Goal: Information Seeking & Learning: Learn about a topic

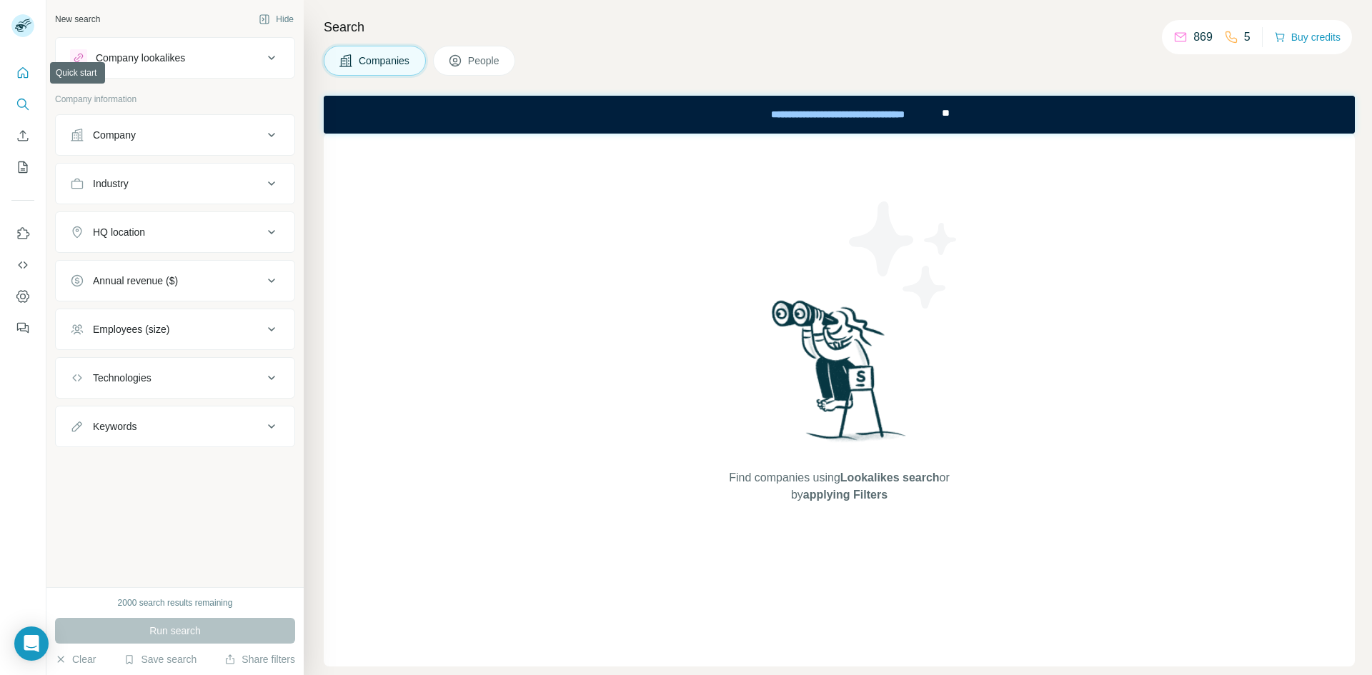
click at [20, 71] on icon "Quick start" at bounding box center [23, 73] width 14 height 14
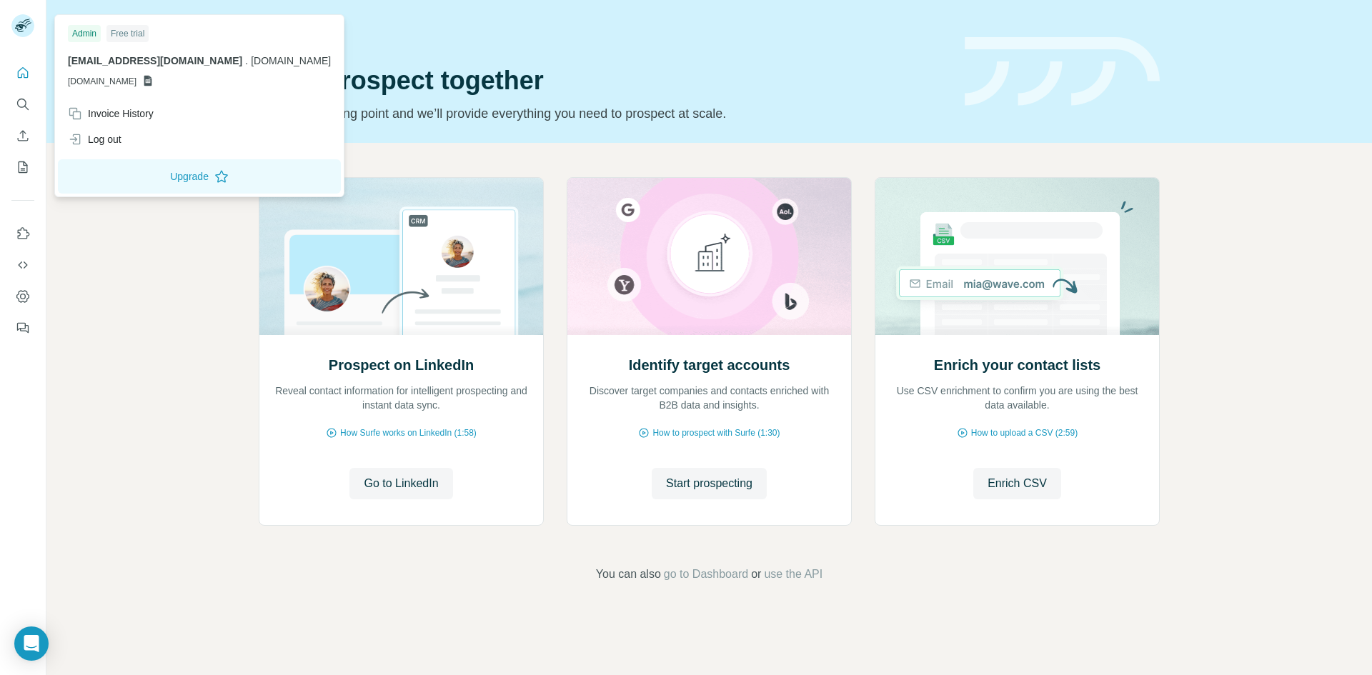
click at [32, 31] on rect at bounding box center [22, 25] width 23 height 23
click at [24, 94] on button "Search" at bounding box center [22, 104] width 23 height 26
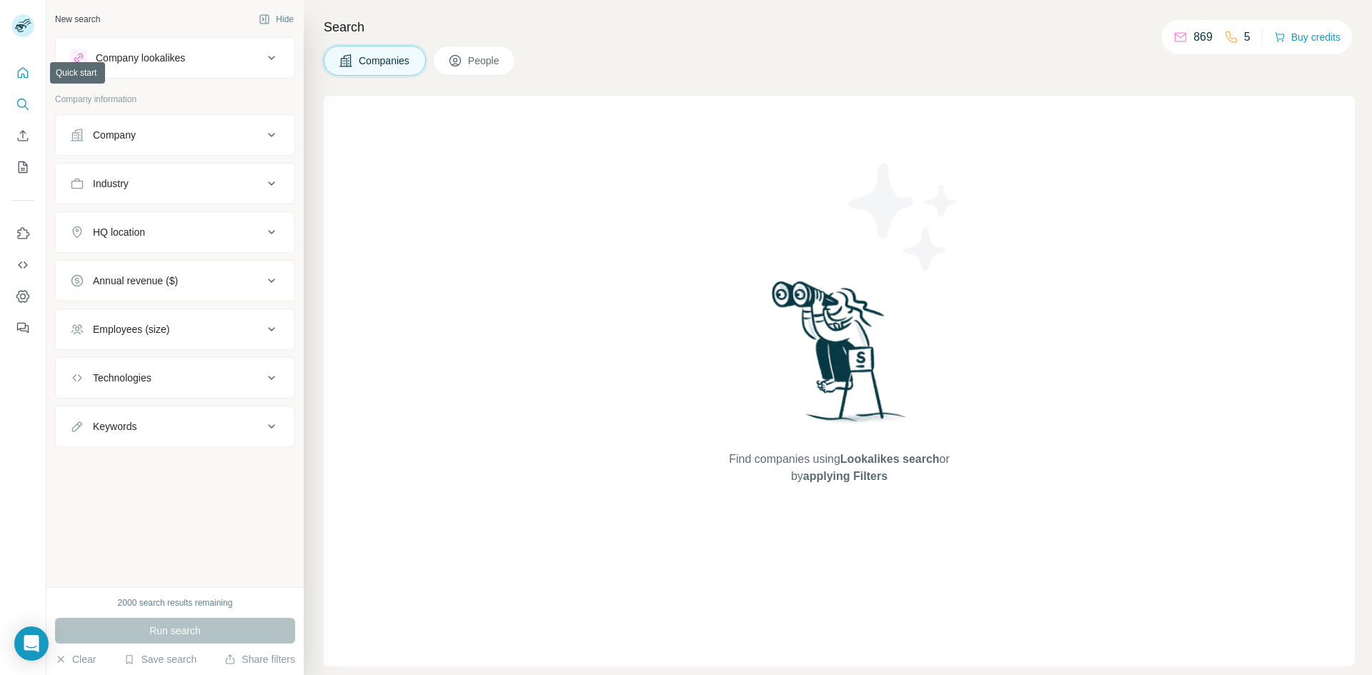
click at [23, 72] on icon "Quick start" at bounding box center [23, 73] width 14 height 14
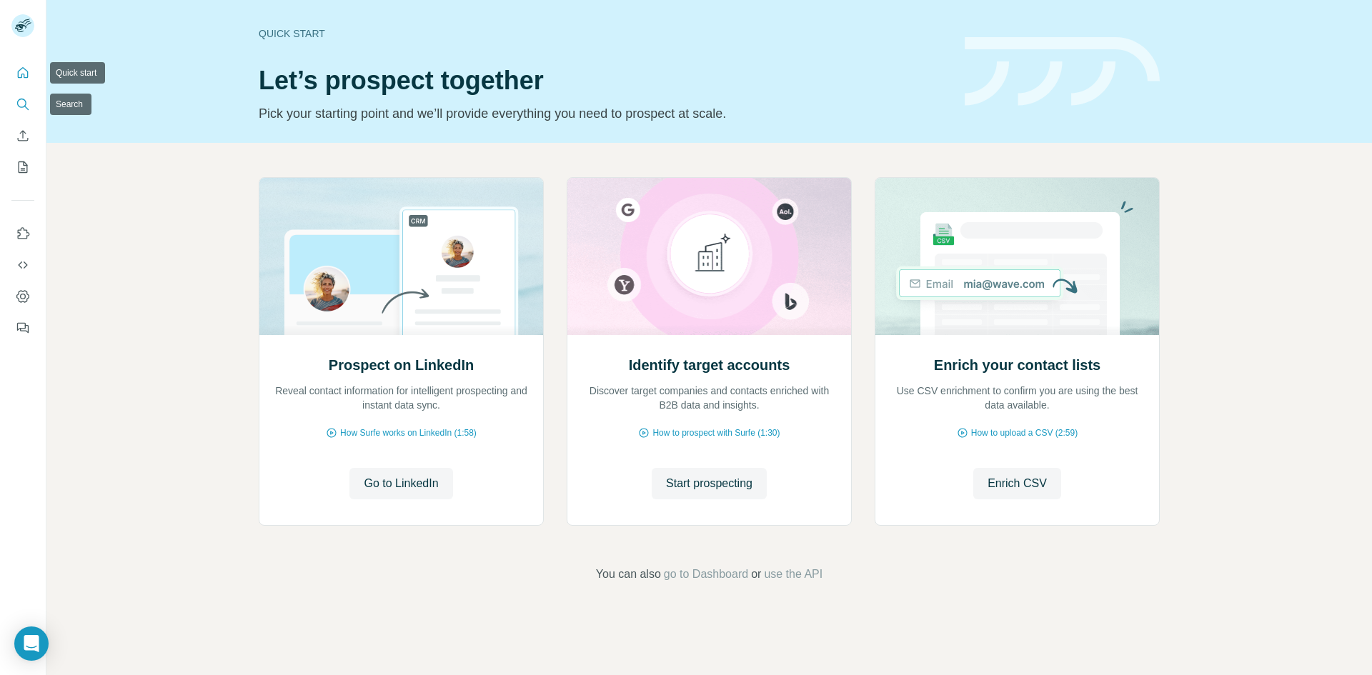
click at [16, 96] on button "Search" at bounding box center [22, 104] width 23 height 26
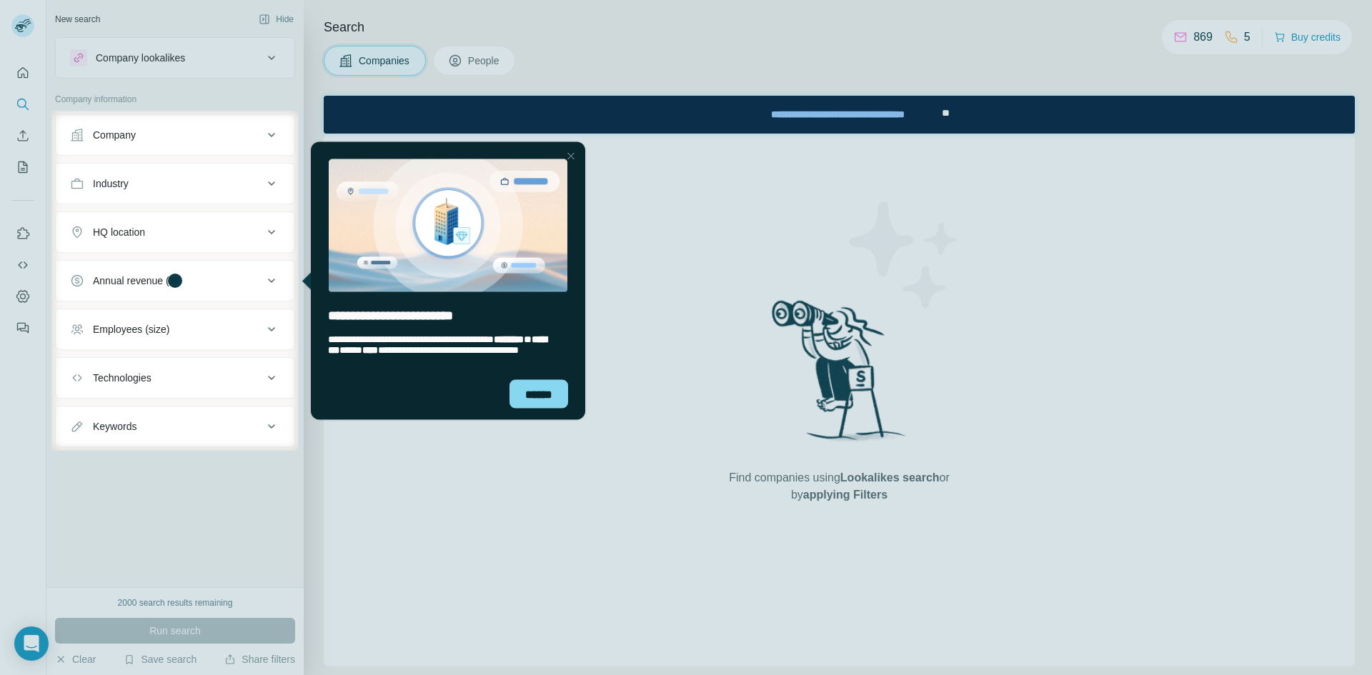
click at [706, 356] on div at bounding box center [835, 281] width 1073 height 340
drag, startPoint x: 567, startPoint y: 156, endPoint x: 858, endPoint y: 277, distance: 314.9
click at [567, 156] on div "Close Step" at bounding box center [570, 155] width 17 height 17
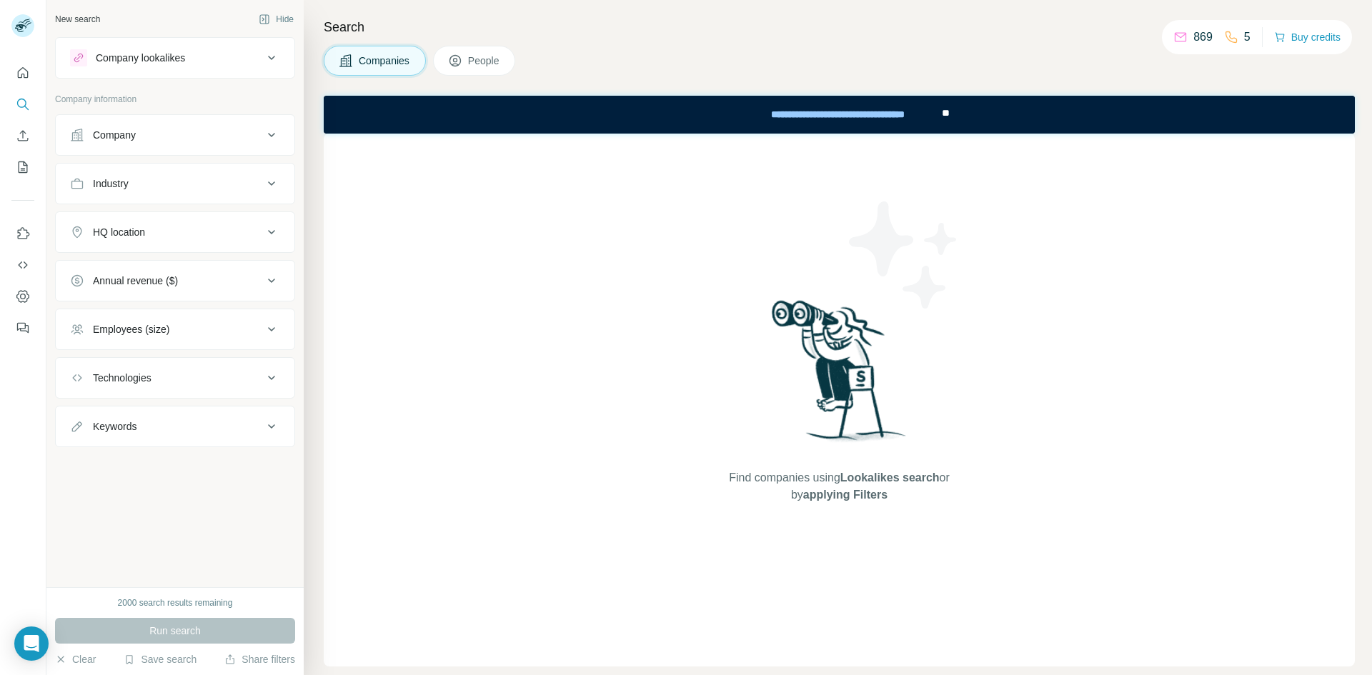
click at [501, 65] on span "People" at bounding box center [484, 61] width 33 height 14
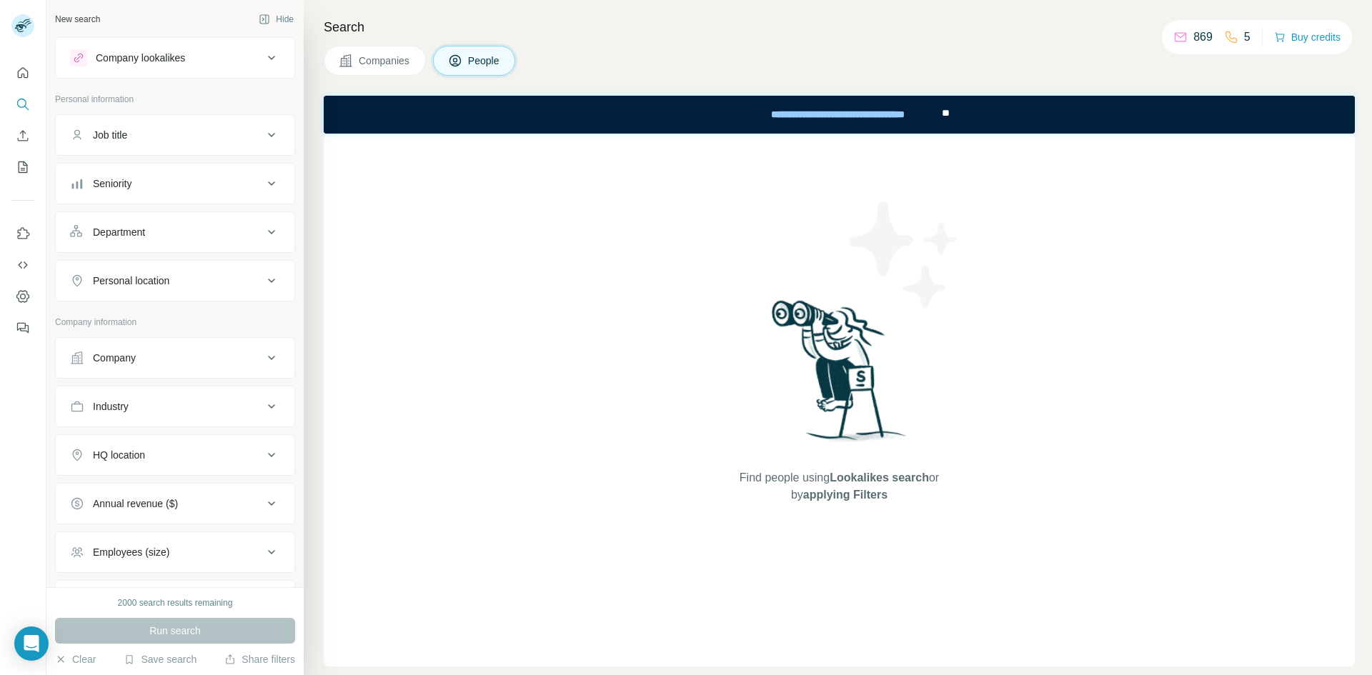
click at [357, 58] on button "Companies" at bounding box center [375, 61] width 102 height 30
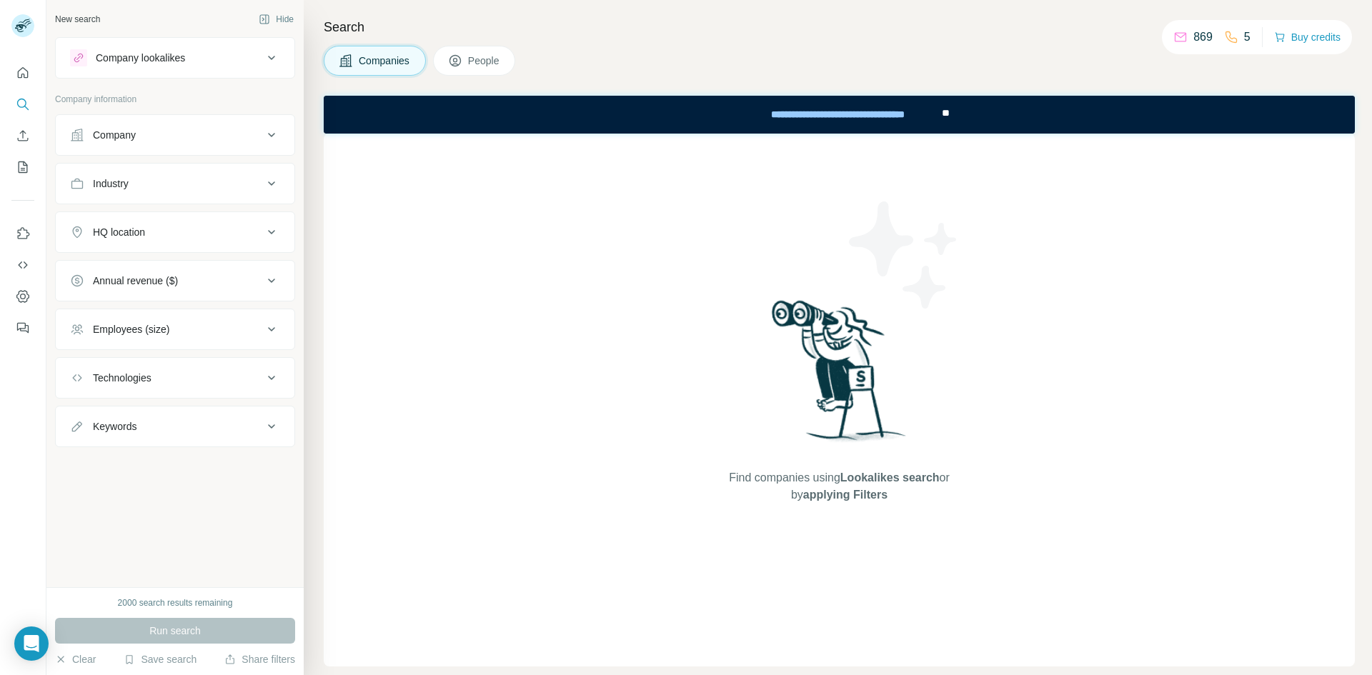
click at [267, 62] on icon at bounding box center [271, 57] width 17 height 17
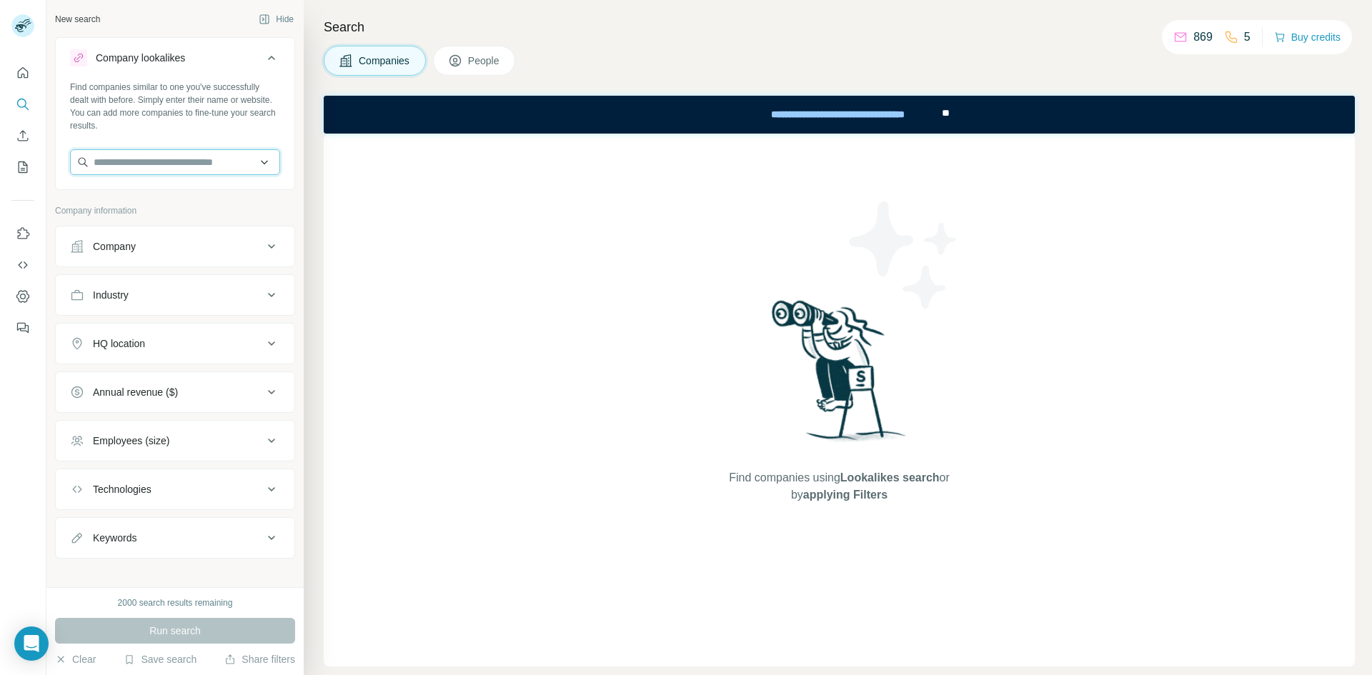
click at [208, 164] on input "text" at bounding box center [175, 162] width 210 height 26
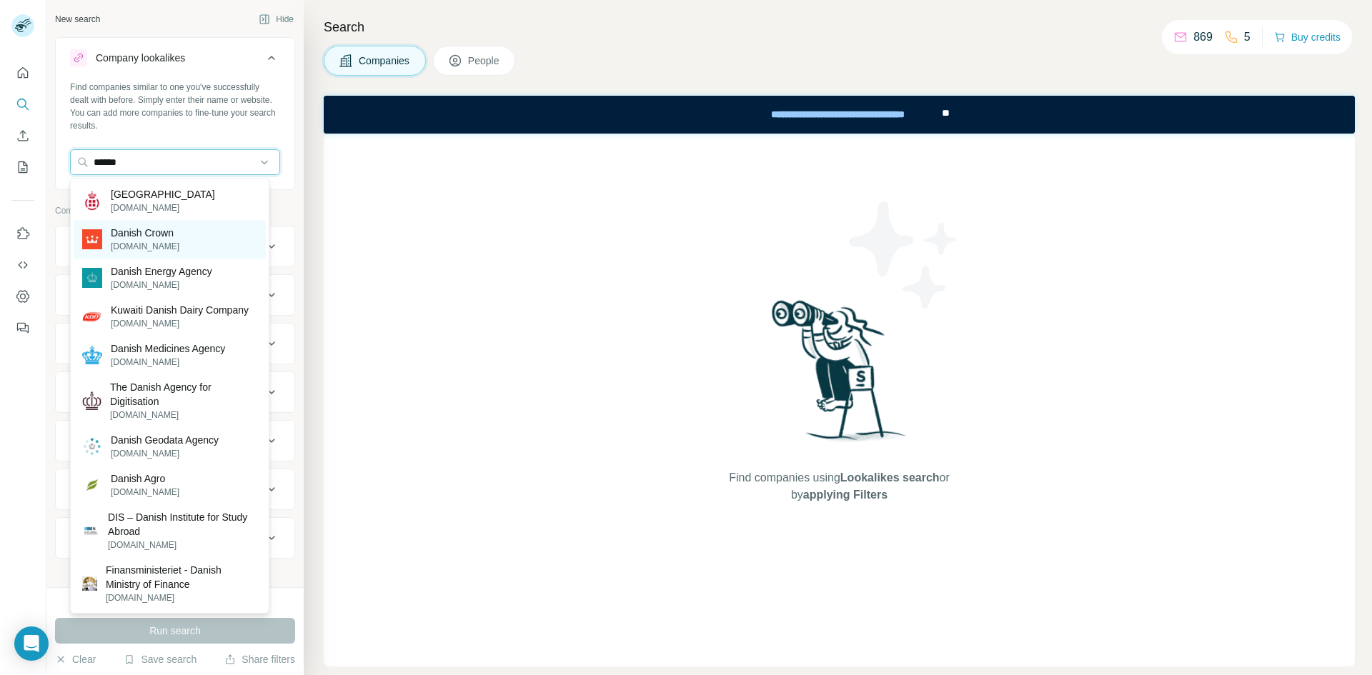
type input "******"
click at [210, 232] on div "Danish Crown [DOMAIN_NAME]" at bounding box center [170, 239] width 192 height 39
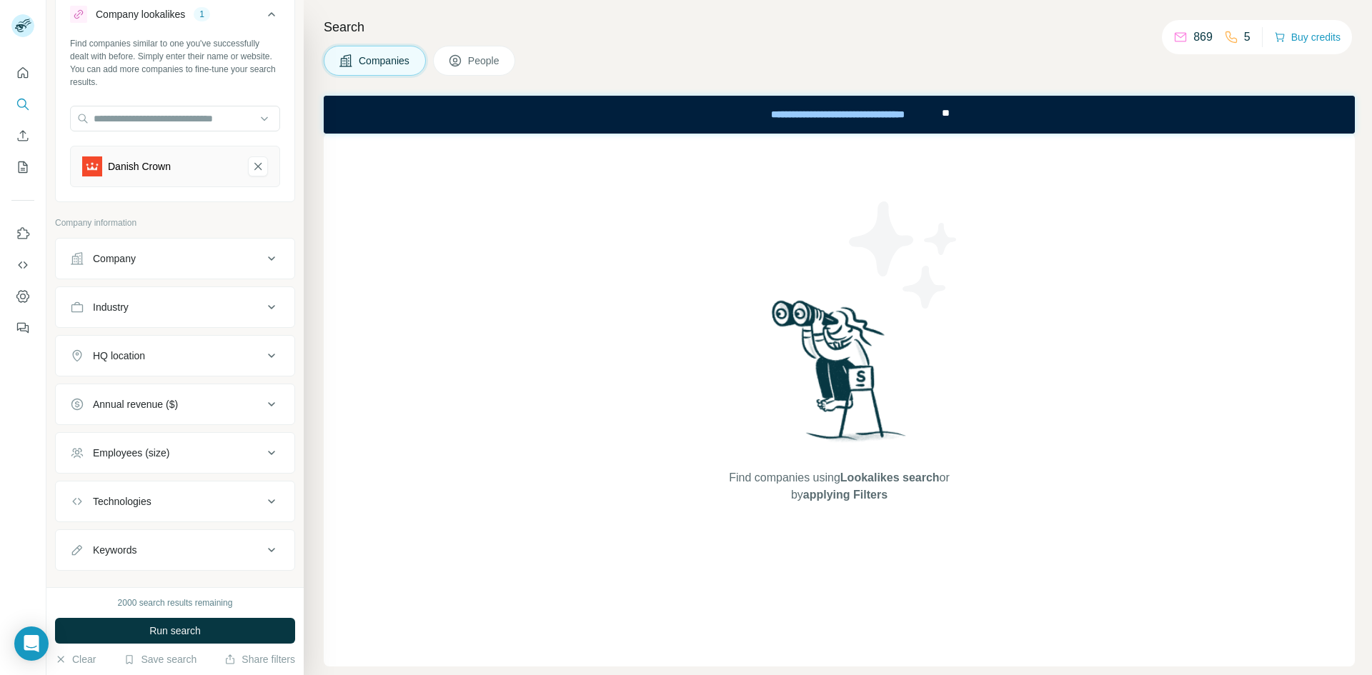
scroll to position [67, 0]
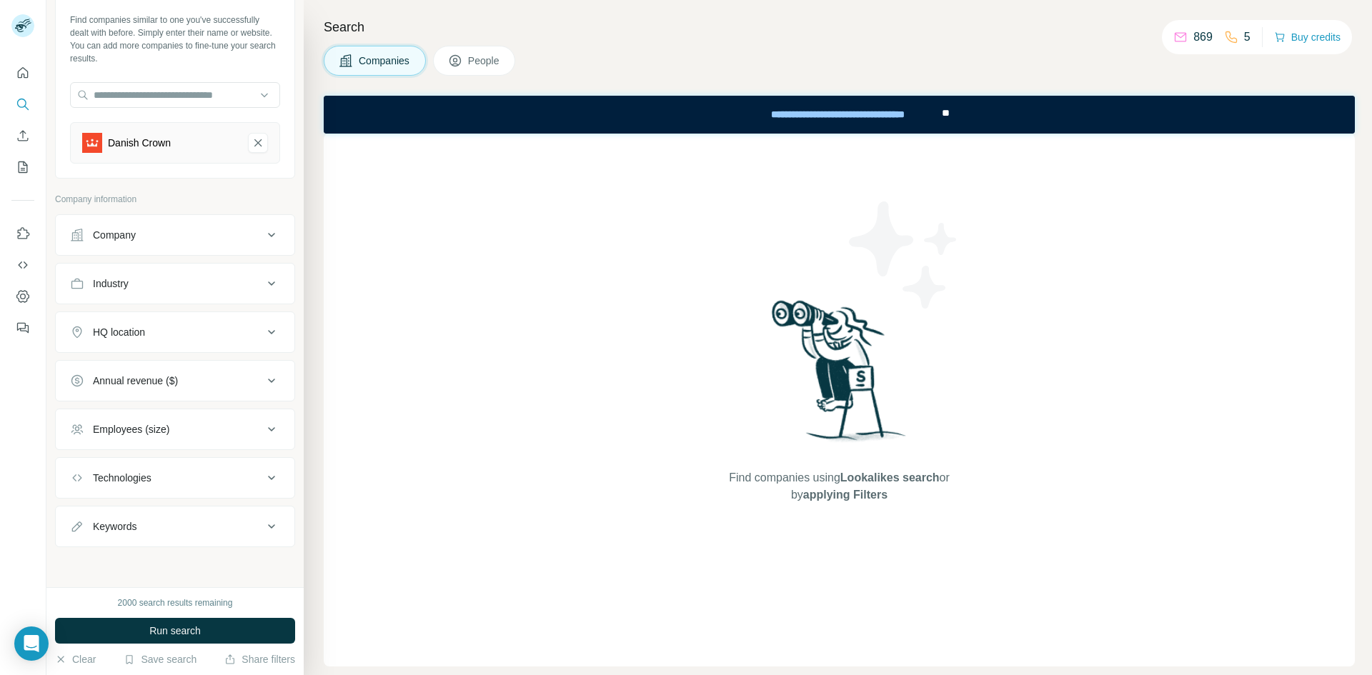
click at [143, 324] on button "HQ location" at bounding box center [175, 332] width 239 height 34
click at [136, 370] on input "text" at bounding box center [175, 368] width 210 height 26
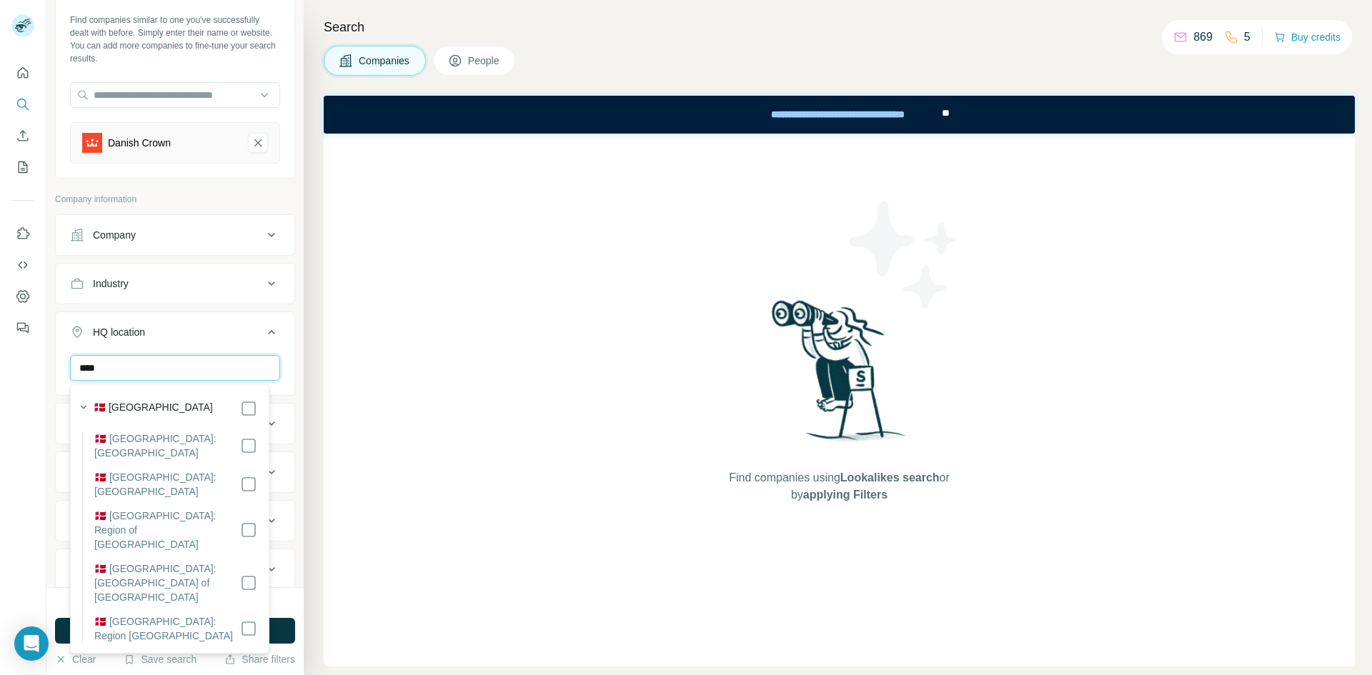
type input "****"
click at [145, 400] on label "🇩🇰 [GEOGRAPHIC_DATA]" at bounding box center [153, 408] width 119 height 17
click at [248, 632] on button "Run search" at bounding box center [175, 631] width 240 height 26
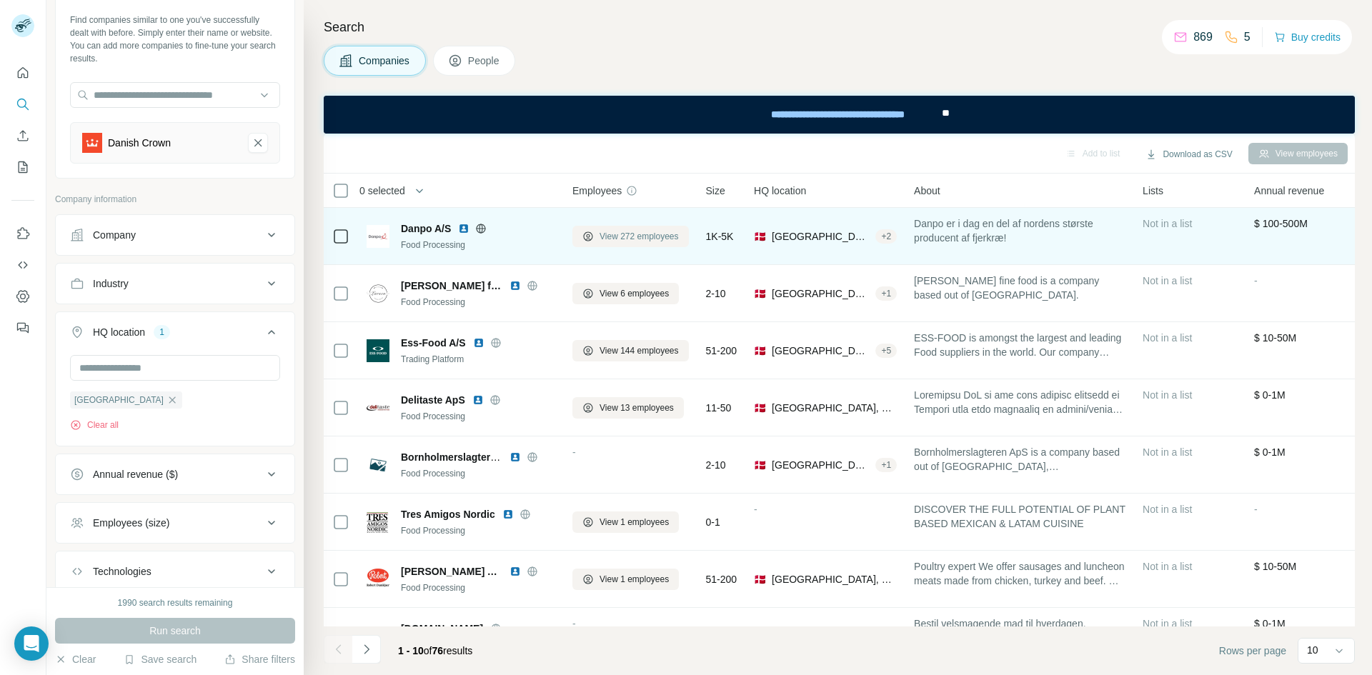
click at [623, 234] on span "View 272 employees" at bounding box center [638, 236] width 79 height 13
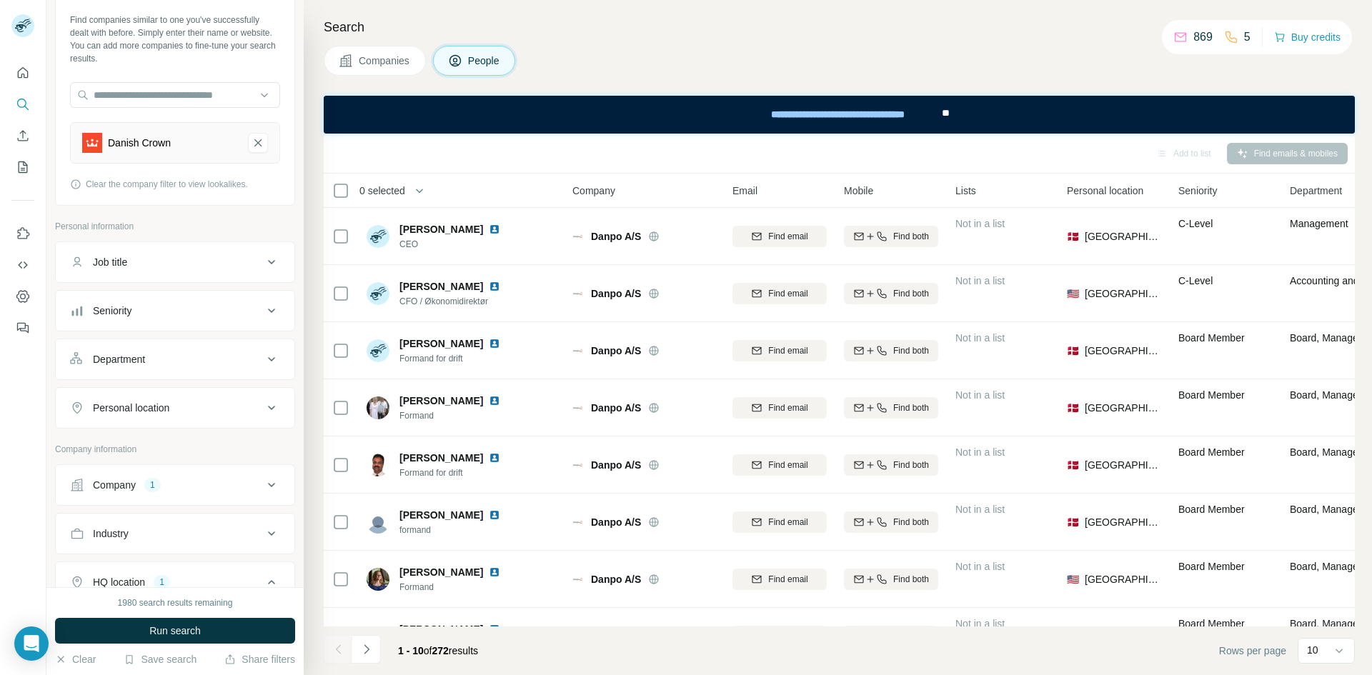
click at [38, 101] on div at bounding box center [23, 195] width 46 height 289
click at [32, 104] on button "Search" at bounding box center [22, 104] width 23 height 26
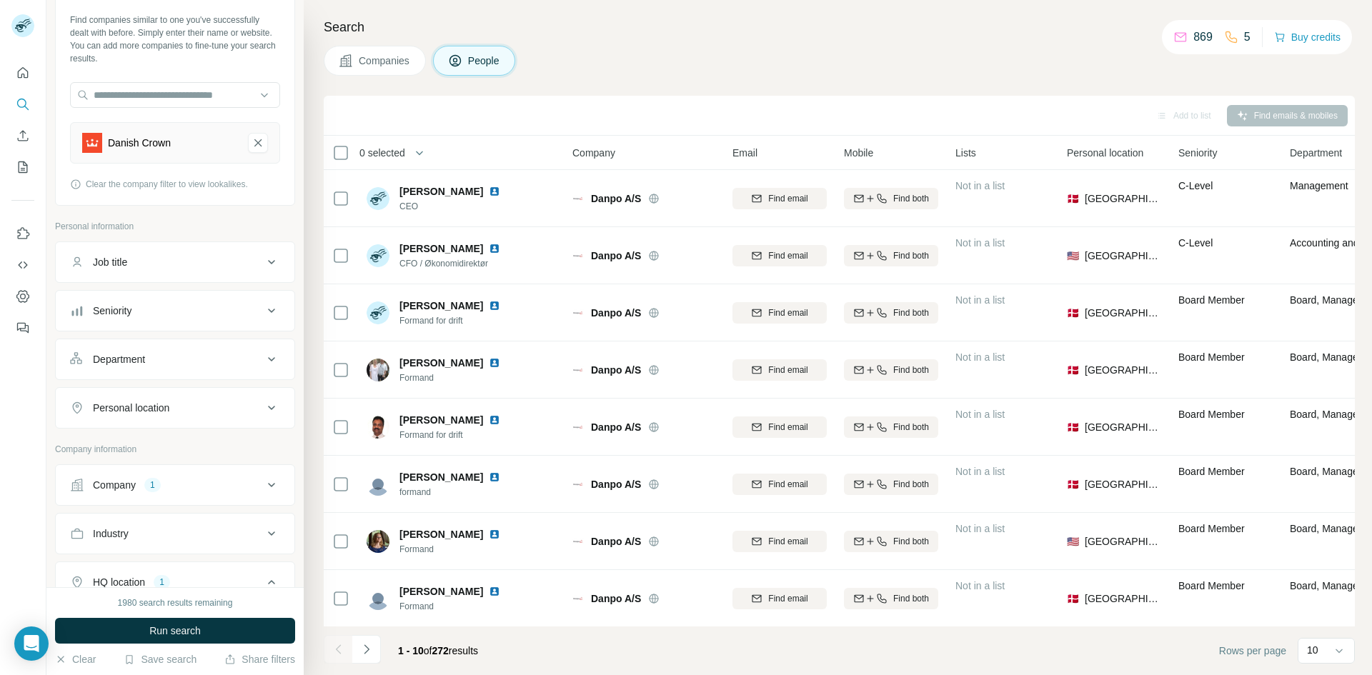
click at [492, 58] on span "People" at bounding box center [484, 61] width 33 height 14
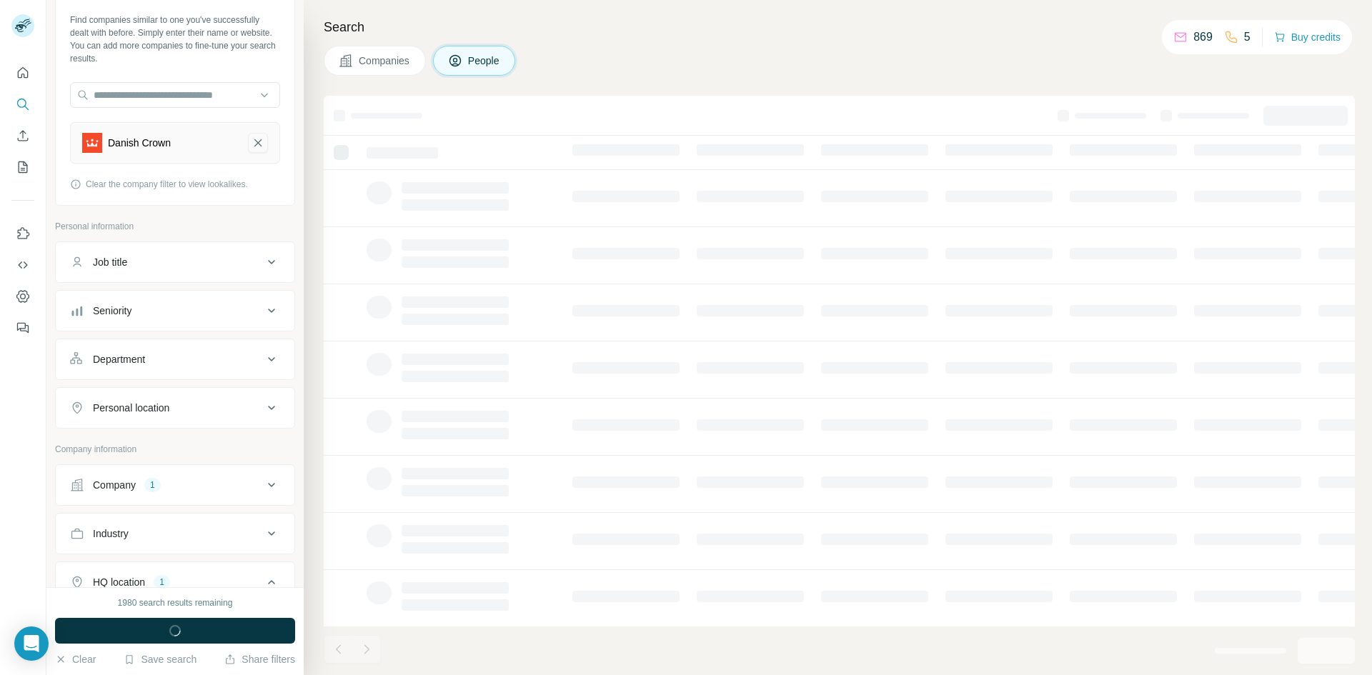
click at [252, 145] on icon "Danish Crown-remove-button" at bounding box center [258, 143] width 13 height 14
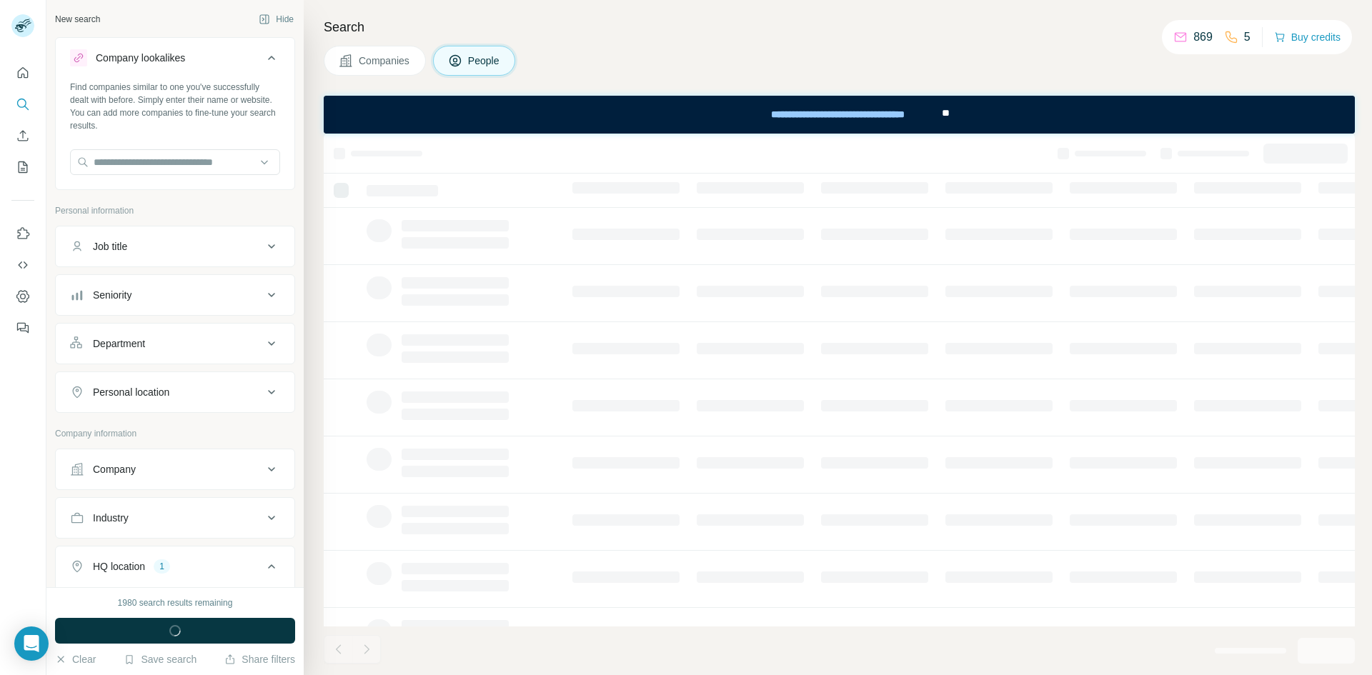
click at [223, 249] on div "Job title" at bounding box center [166, 246] width 193 height 14
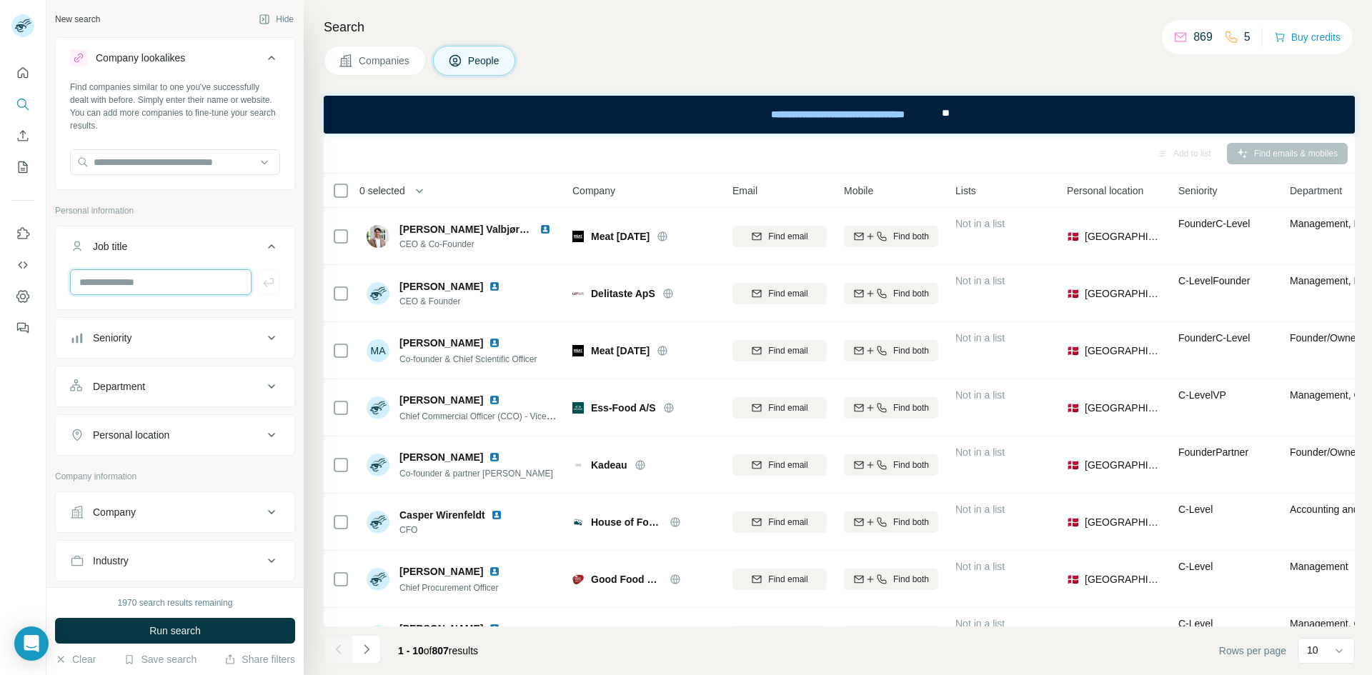
click at [209, 282] on input "text" at bounding box center [160, 282] width 181 height 26
type input "**********"
click at [181, 469] on div "**********" at bounding box center [175, 516] width 240 height 958
click at [169, 441] on div "Personal location" at bounding box center [131, 435] width 76 height 14
click at [157, 478] on input "text" at bounding box center [175, 471] width 210 height 26
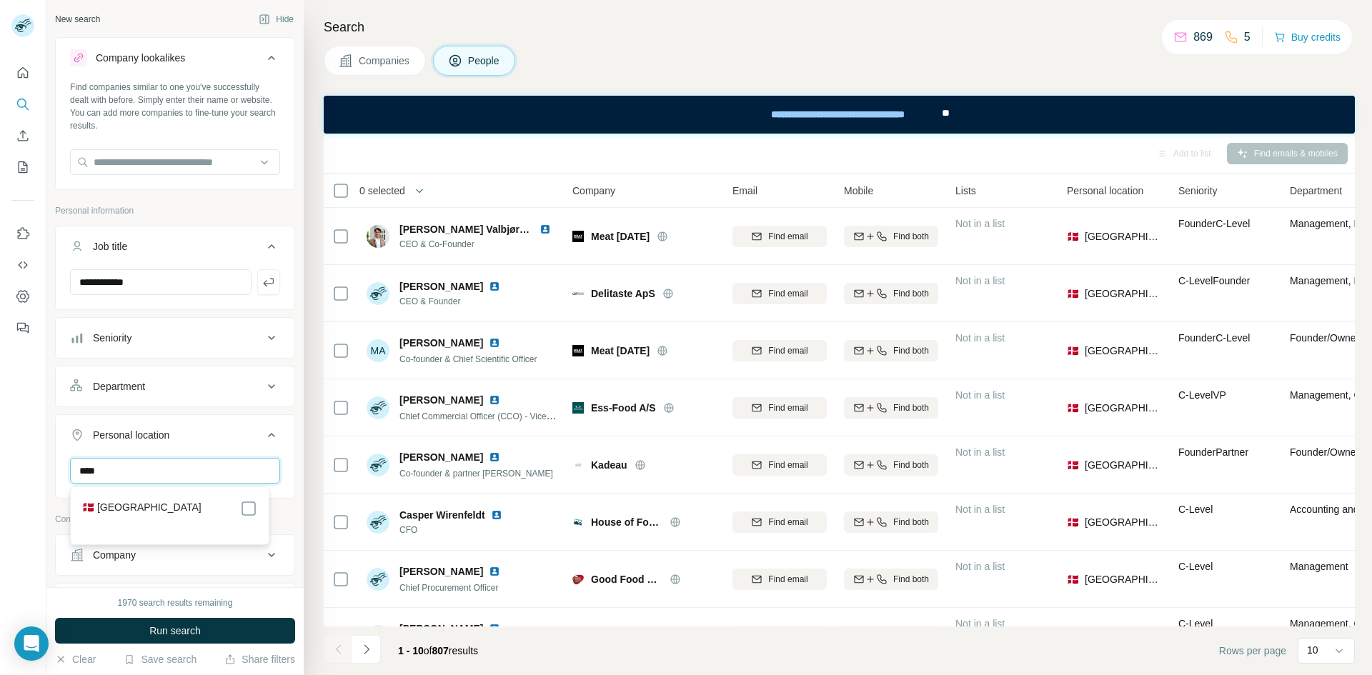
type input "****"
click at [291, 516] on div "**********" at bounding box center [174, 293] width 257 height 587
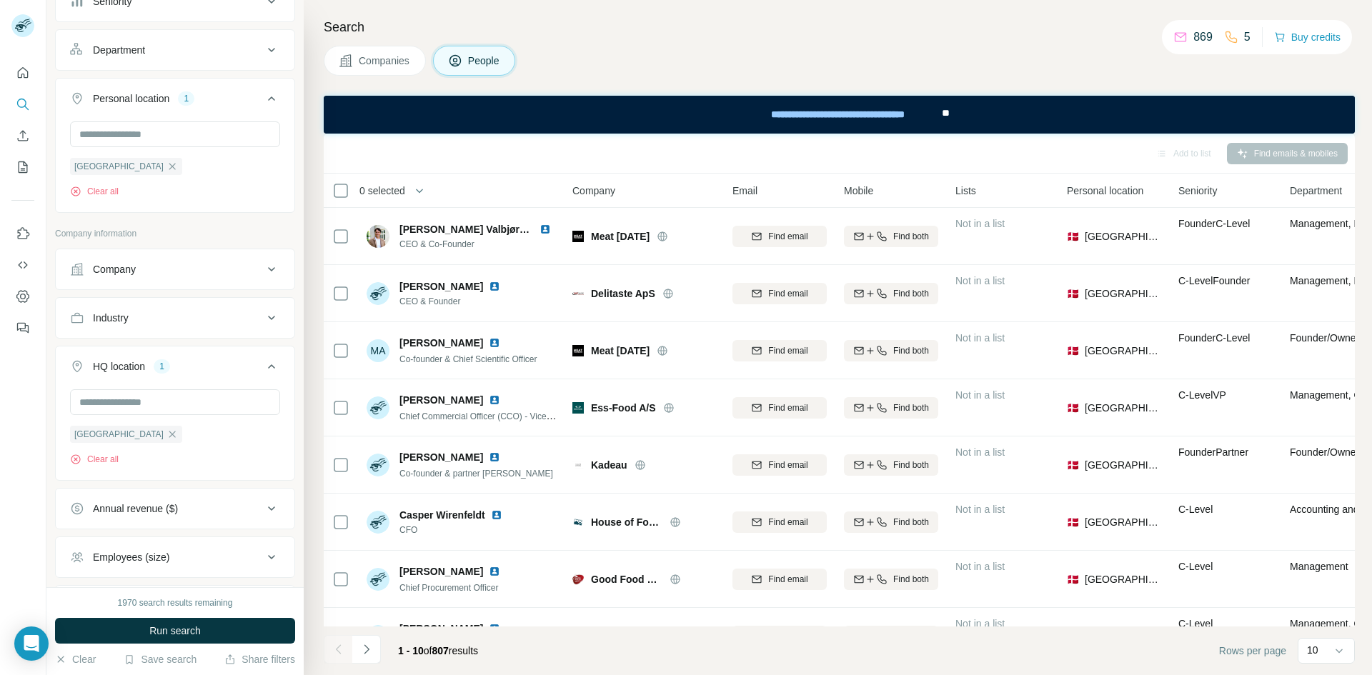
scroll to position [357, 0]
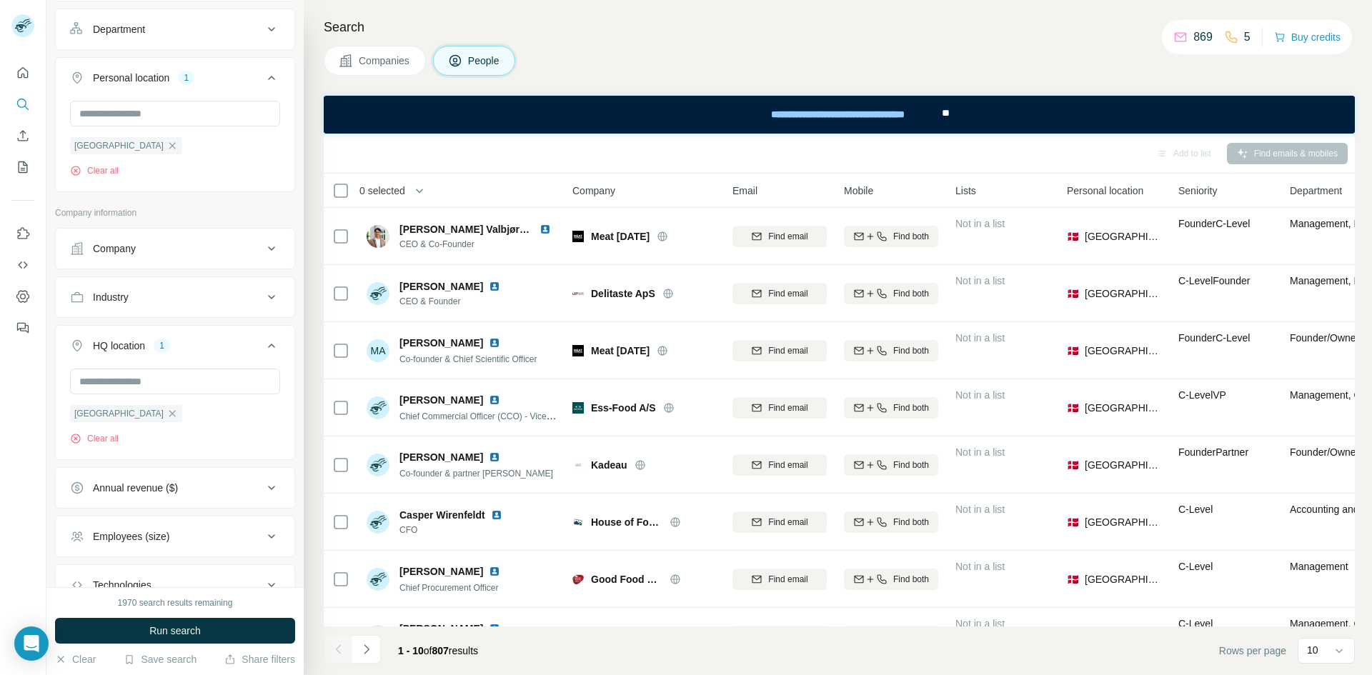
click at [164, 302] on div "Industry" at bounding box center [166, 297] width 193 height 14
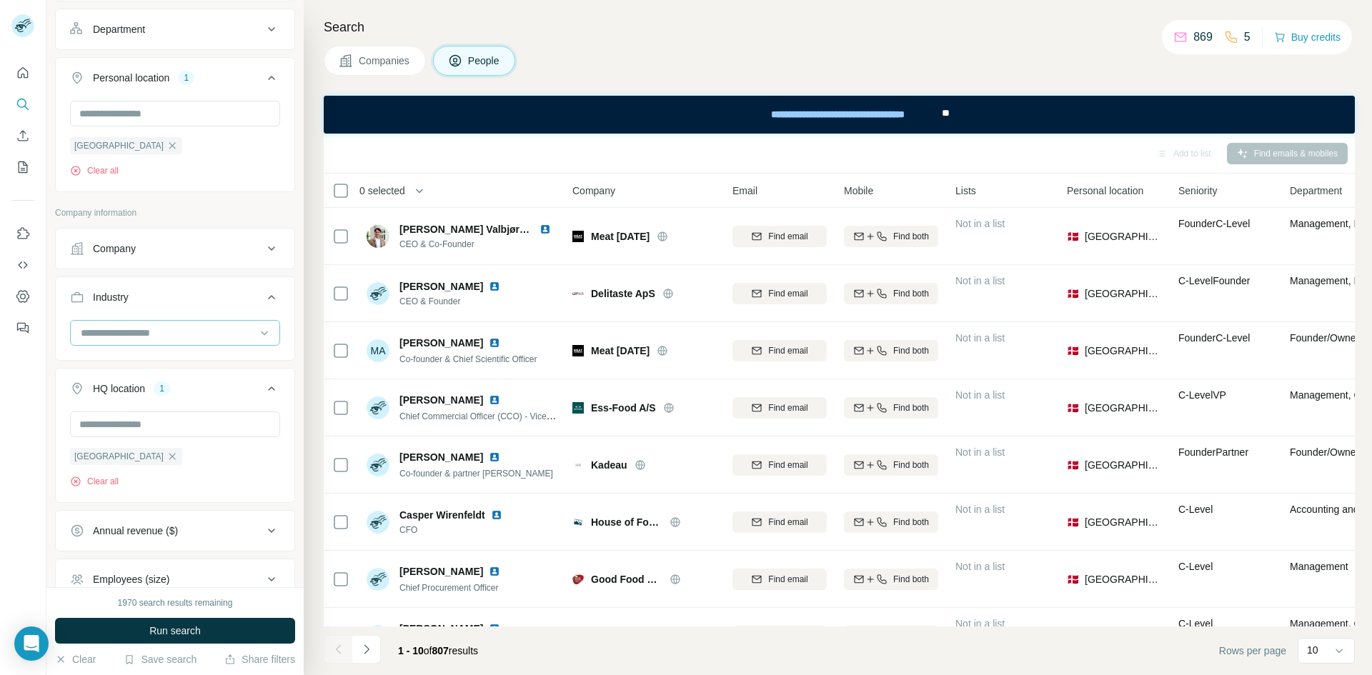
click at [159, 329] on input at bounding box center [167, 333] width 176 height 16
type input "*"
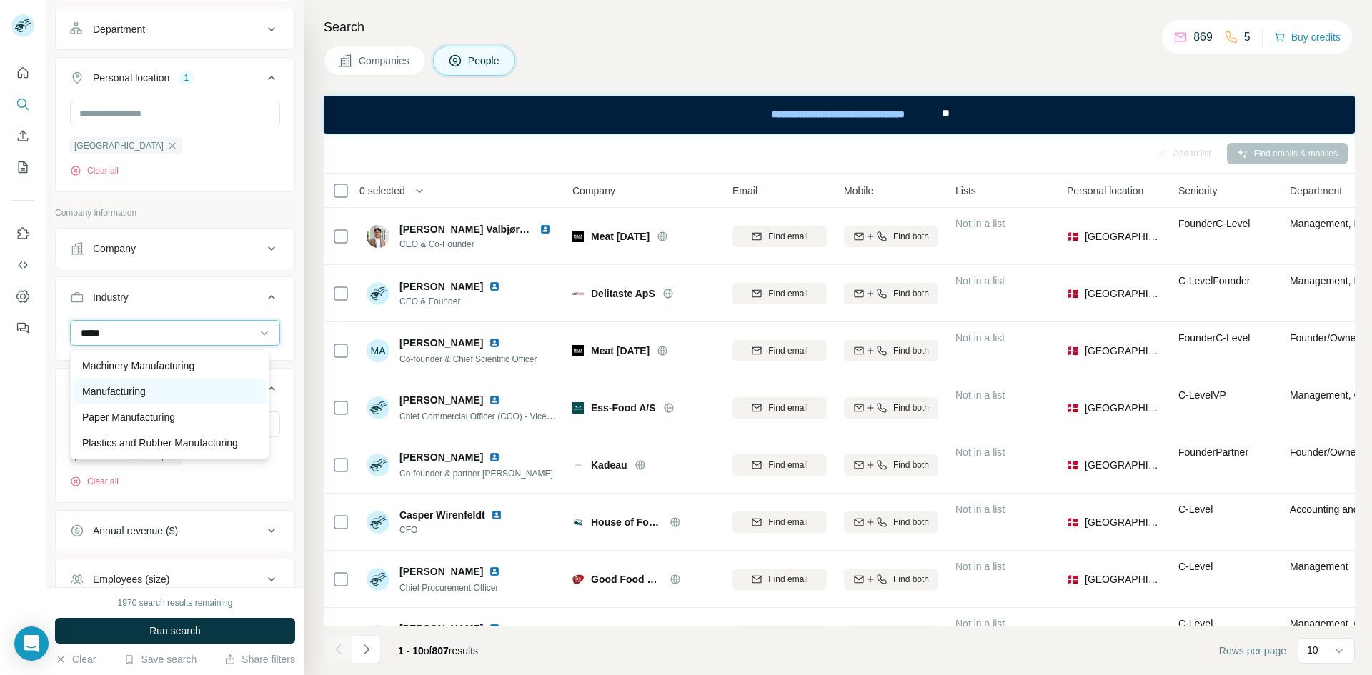
scroll to position [0, 0]
type input "*****"
click at [154, 417] on div "Manufacturing" at bounding box center [169, 417] width 175 height 14
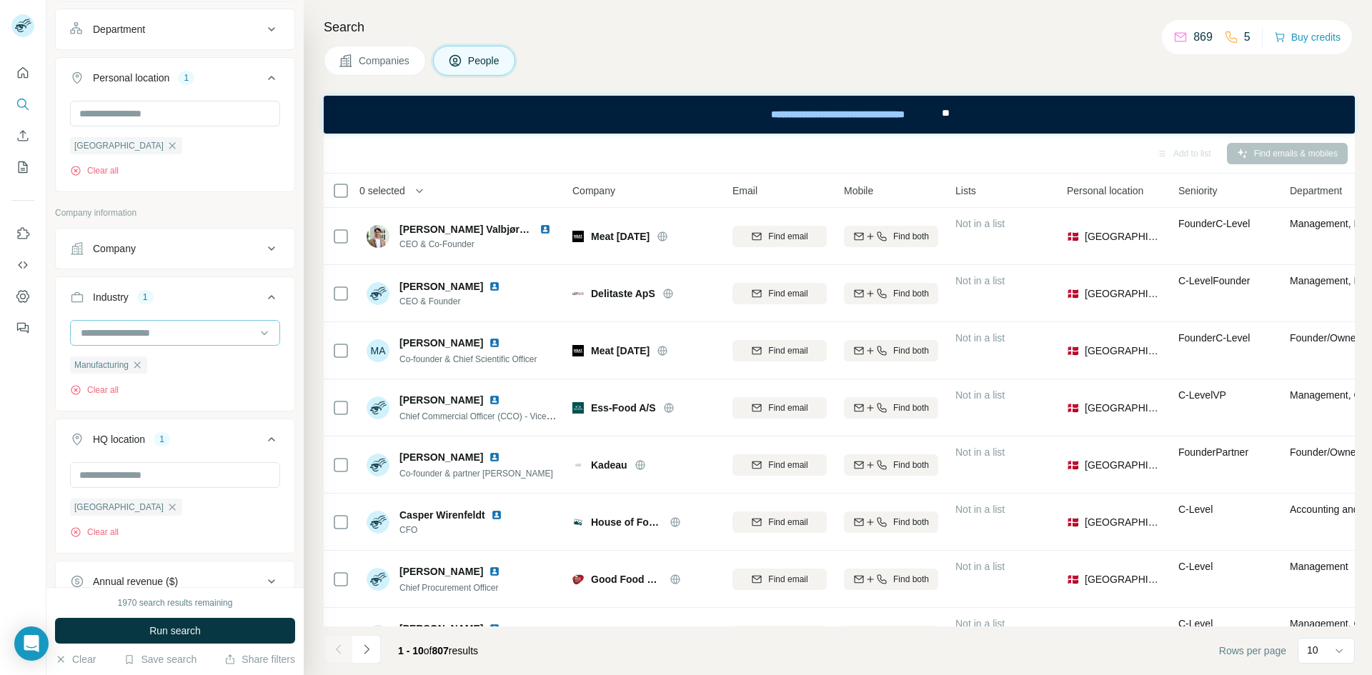
click at [131, 328] on input at bounding box center [167, 333] width 176 height 16
type input "******"
click at [101, 359] on p "Industrial" at bounding box center [102, 366] width 41 height 14
click at [111, 337] on input at bounding box center [167, 333] width 176 height 16
type input "****"
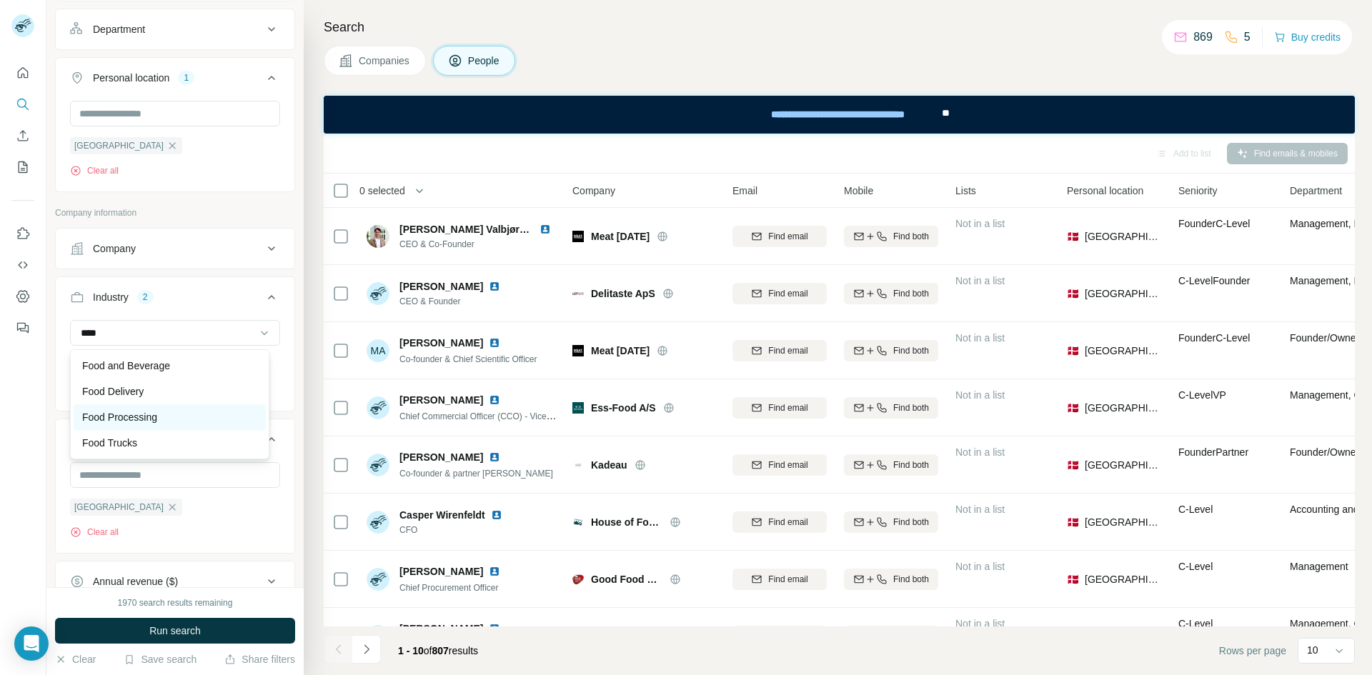
click at [150, 411] on p "Food Processing" at bounding box center [119, 417] width 75 height 14
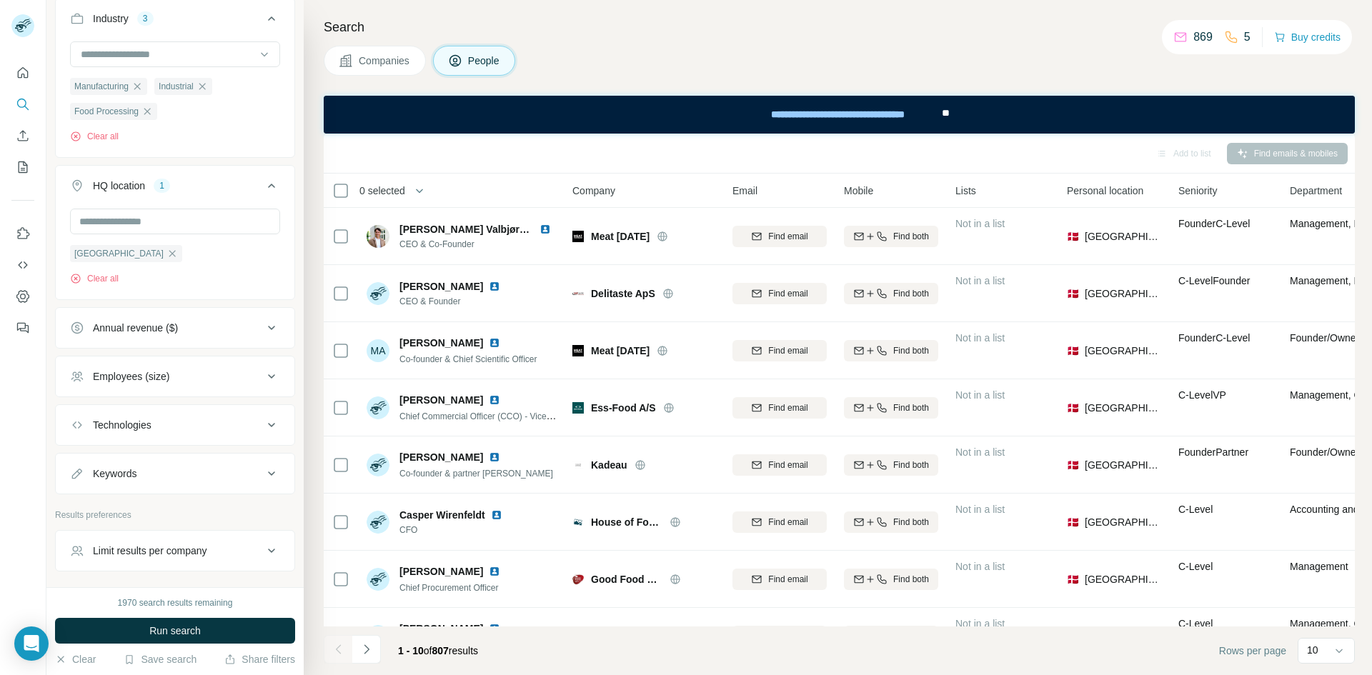
scroll to position [689, 0]
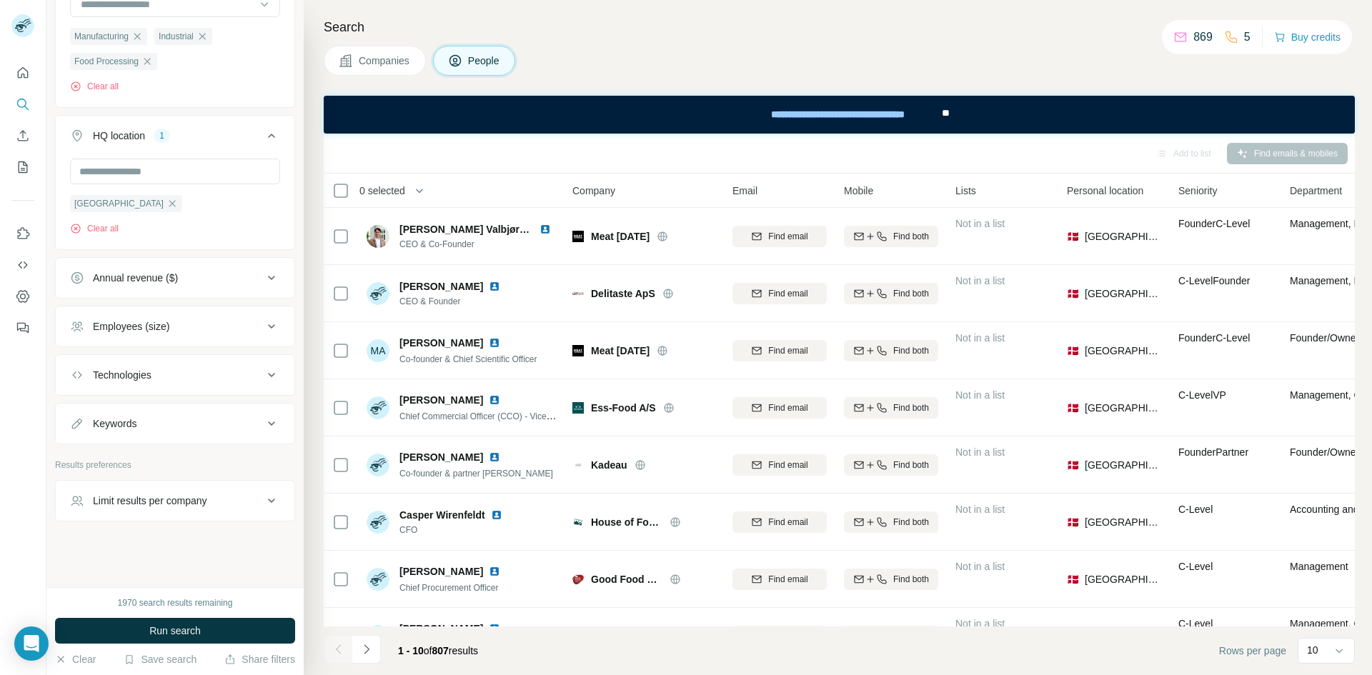
click at [199, 418] on div "Keywords" at bounding box center [166, 424] width 193 height 14
click at [151, 452] on input "text" at bounding box center [160, 457] width 181 height 26
type input "**********"
click at [183, 507] on p "Results preferences" at bounding box center [175, 505] width 240 height 13
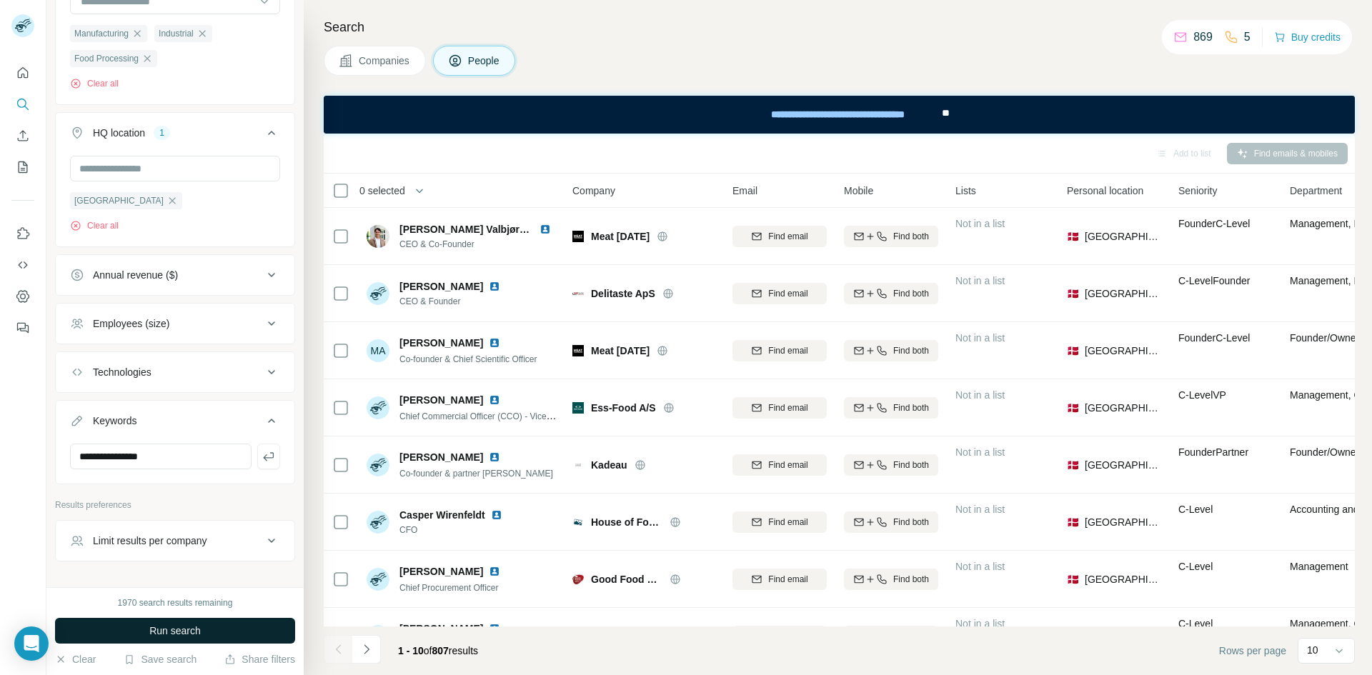
click at [212, 627] on button "Run search" at bounding box center [175, 631] width 240 height 26
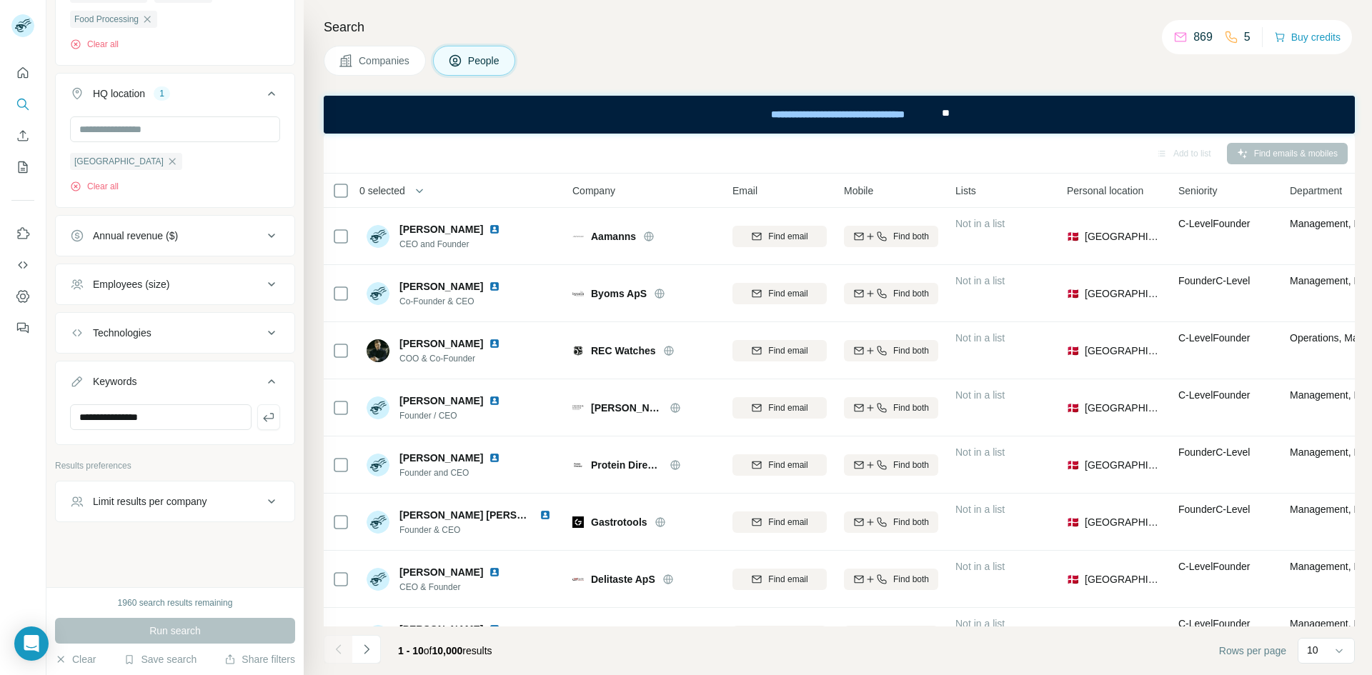
scroll to position [732, 0]
click at [179, 637] on div "Run search" at bounding box center [175, 631] width 240 height 26
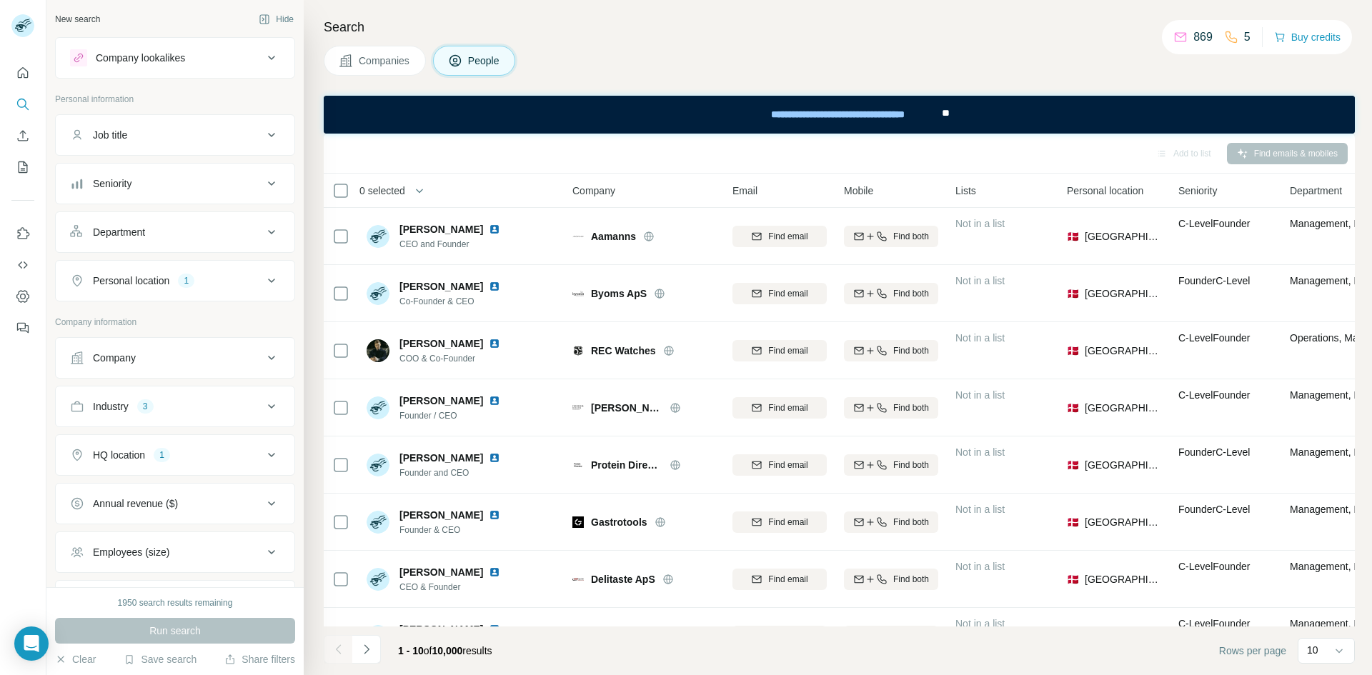
click at [164, 133] on div "Job title" at bounding box center [166, 135] width 193 height 14
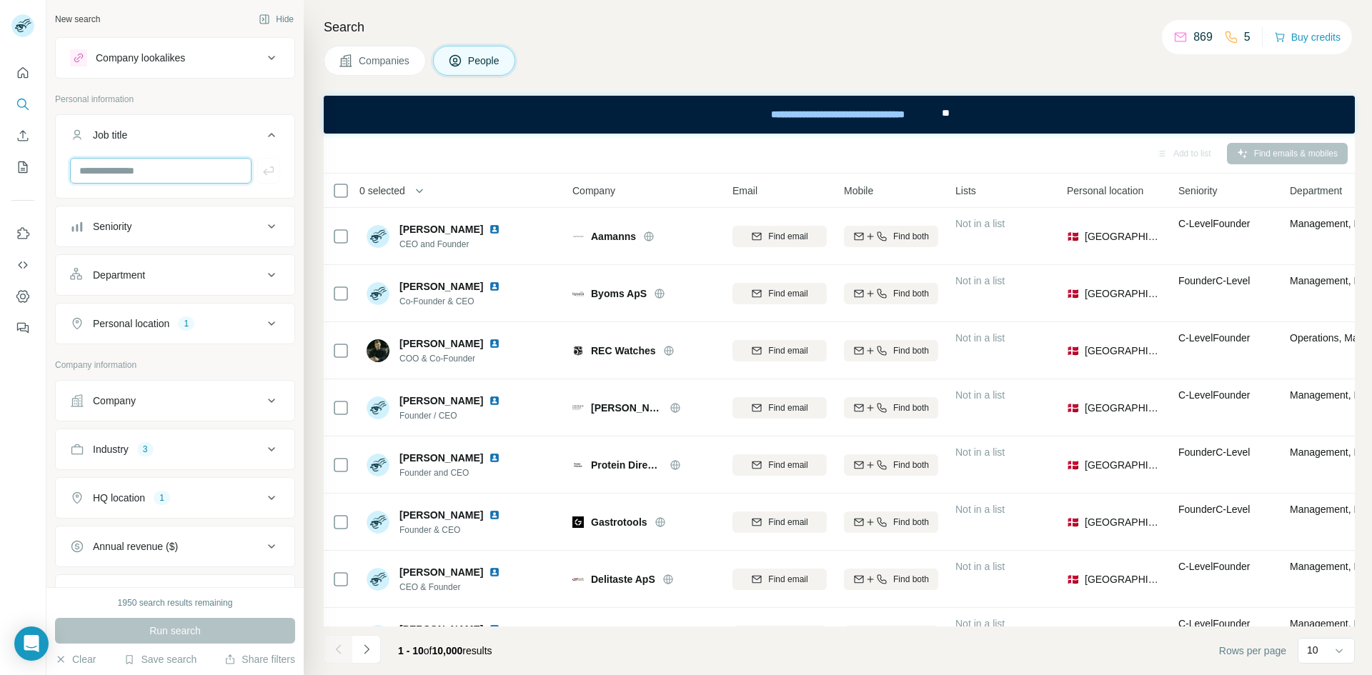
click at [166, 172] on input "text" at bounding box center [160, 171] width 181 height 26
type input "**********"
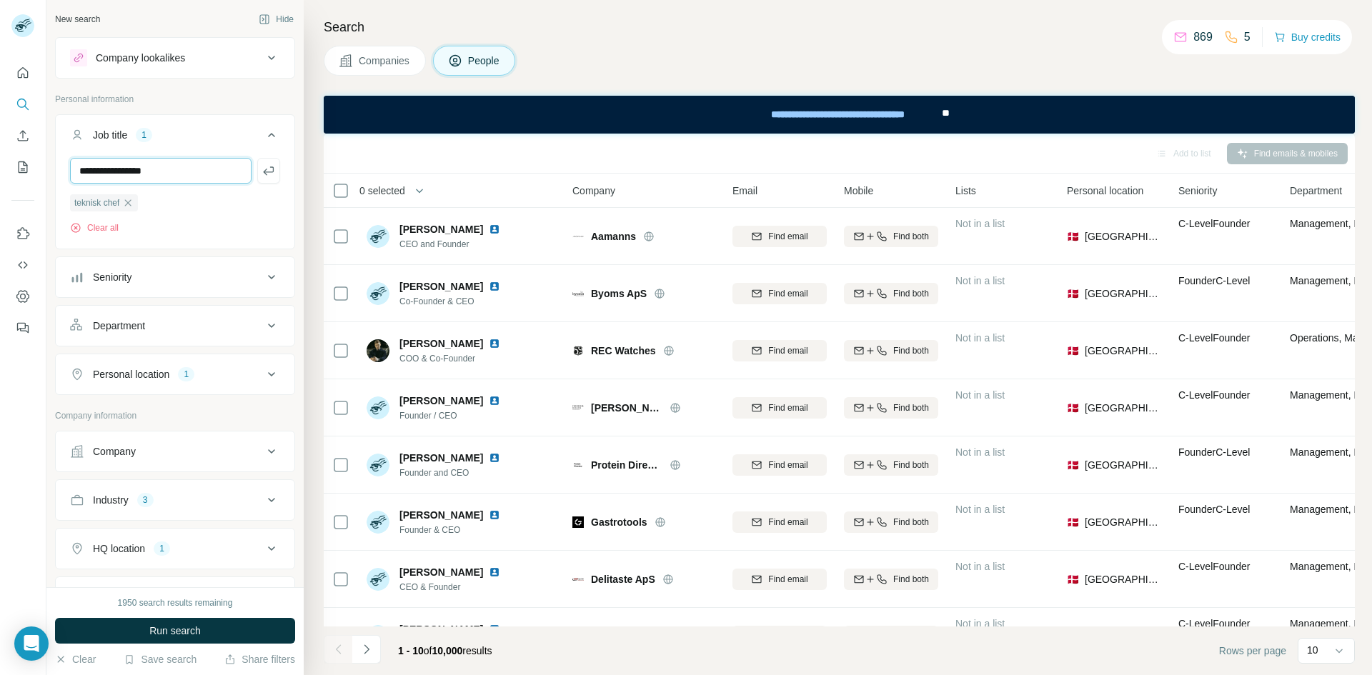
type input "**********"
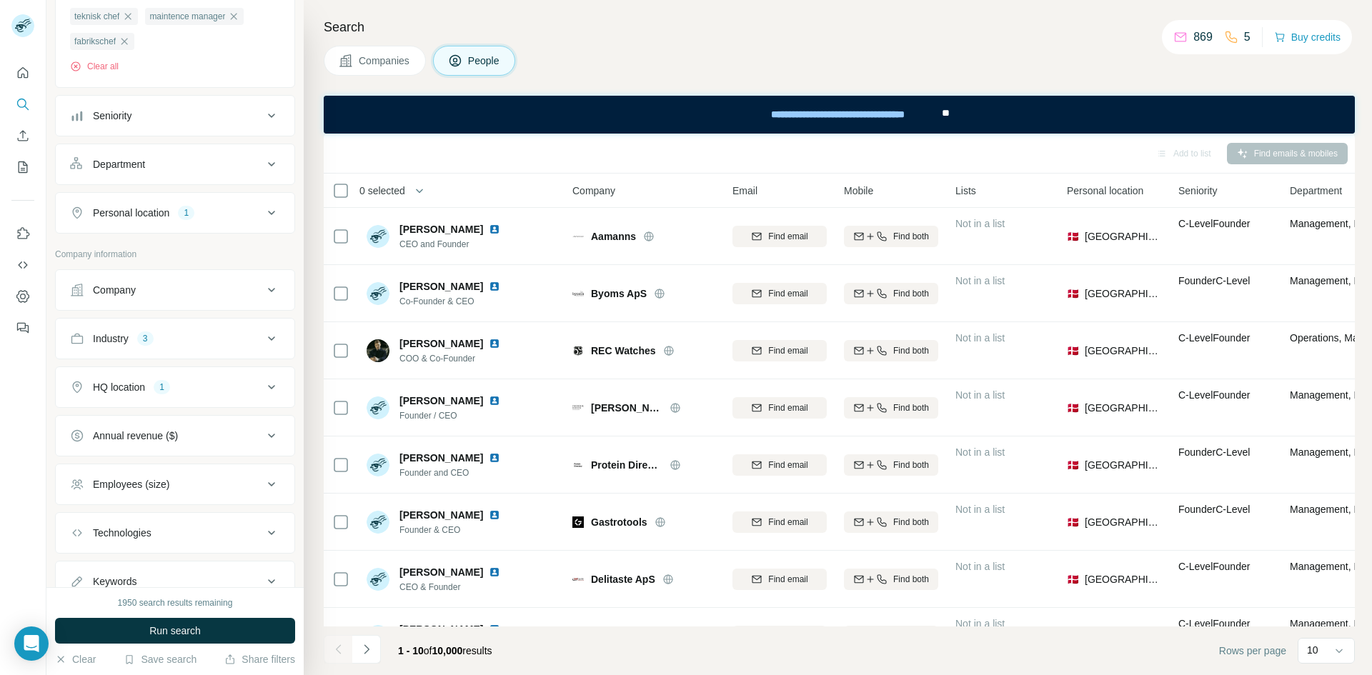
scroll to position [214, 0]
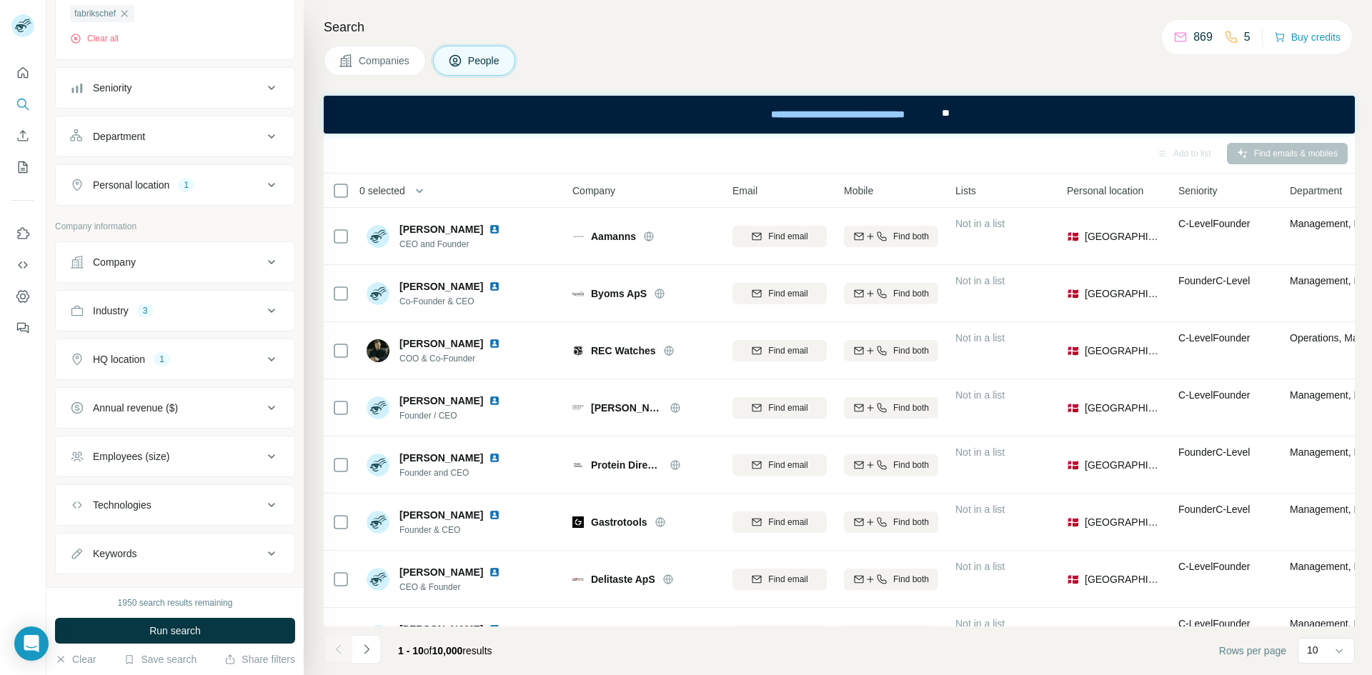
click at [194, 309] on div "Industry 3" at bounding box center [166, 311] width 193 height 14
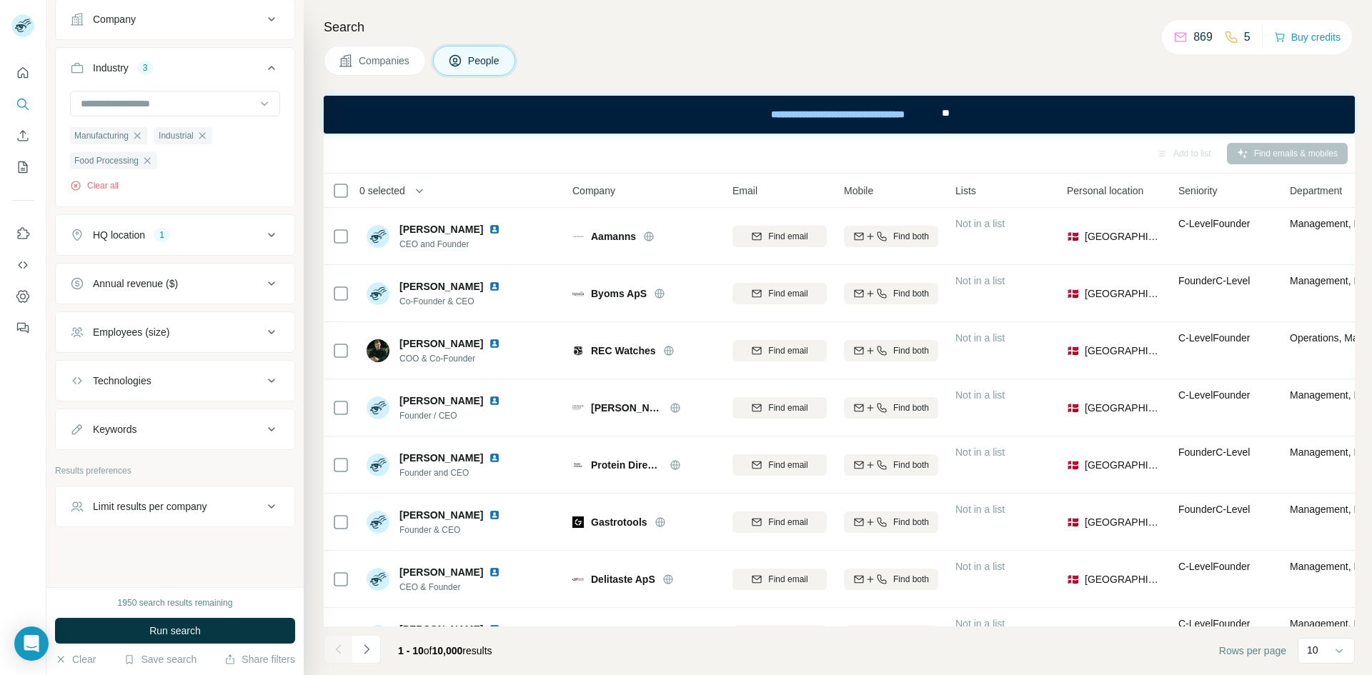
scroll to position [466, 0]
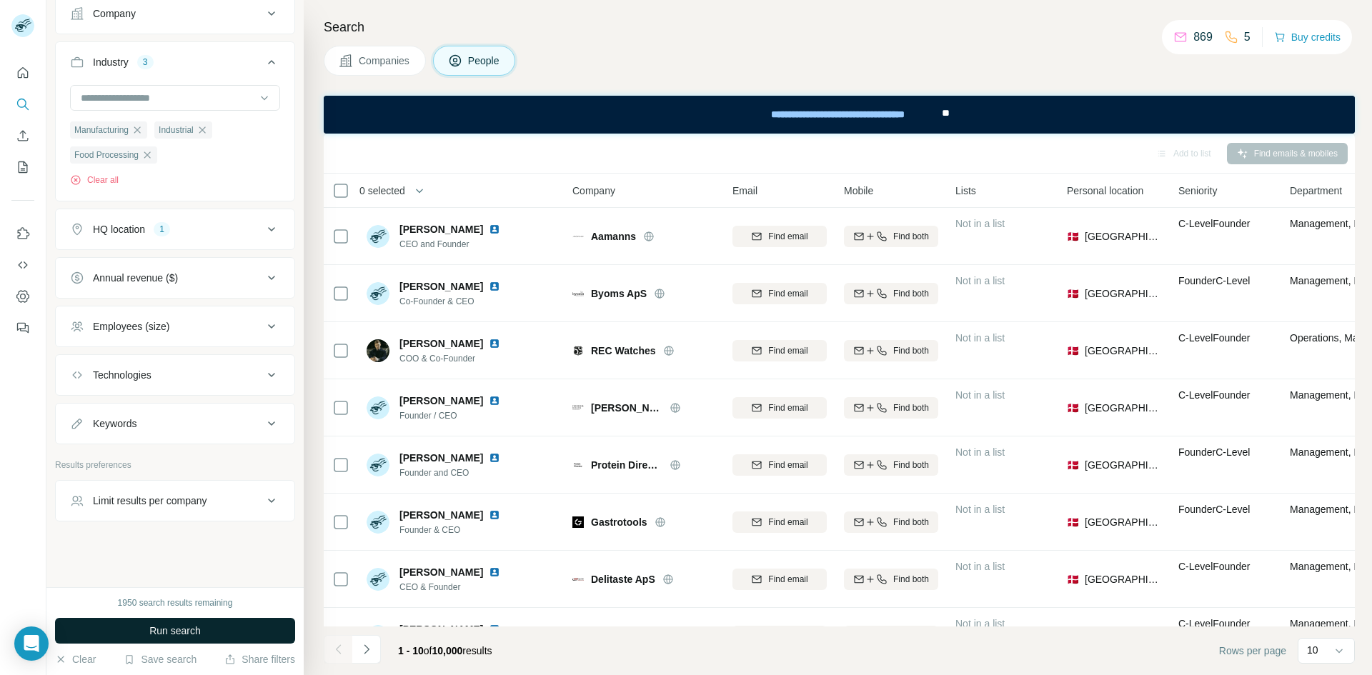
click at [206, 637] on button "Run search" at bounding box center [175, 631] width 240 height 26
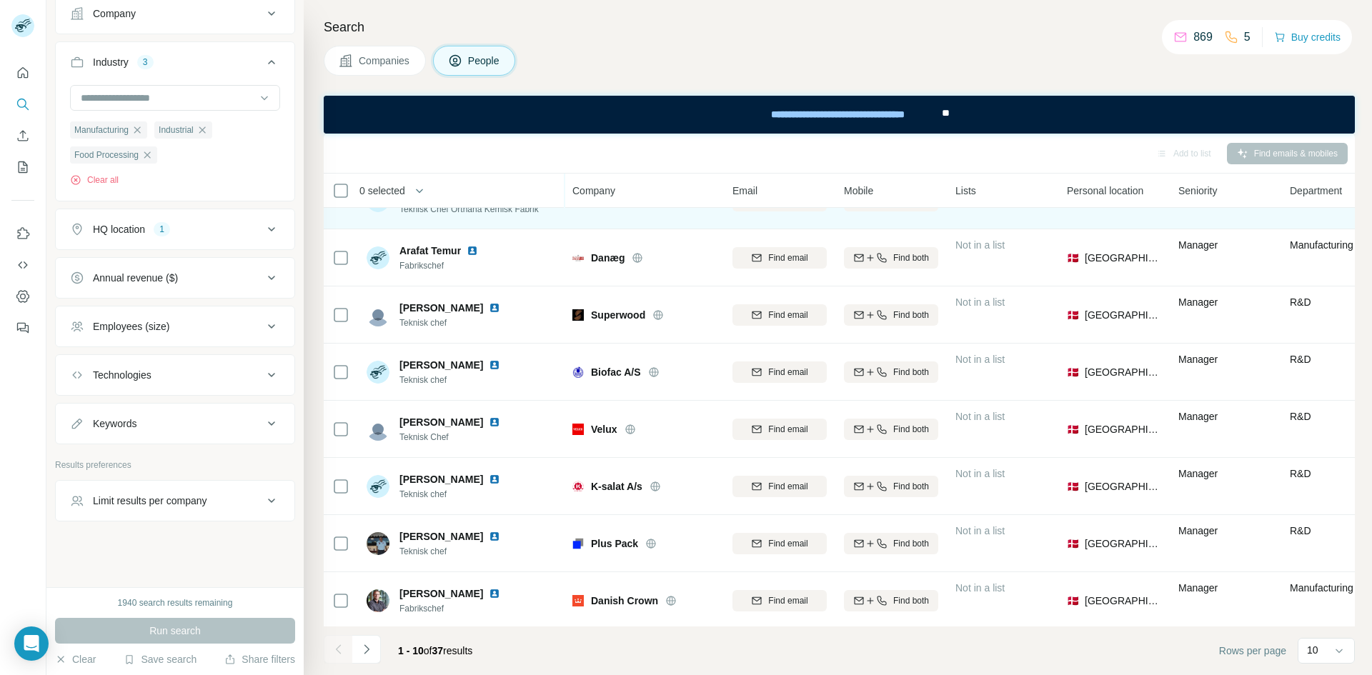
scroll to position [160, 0]
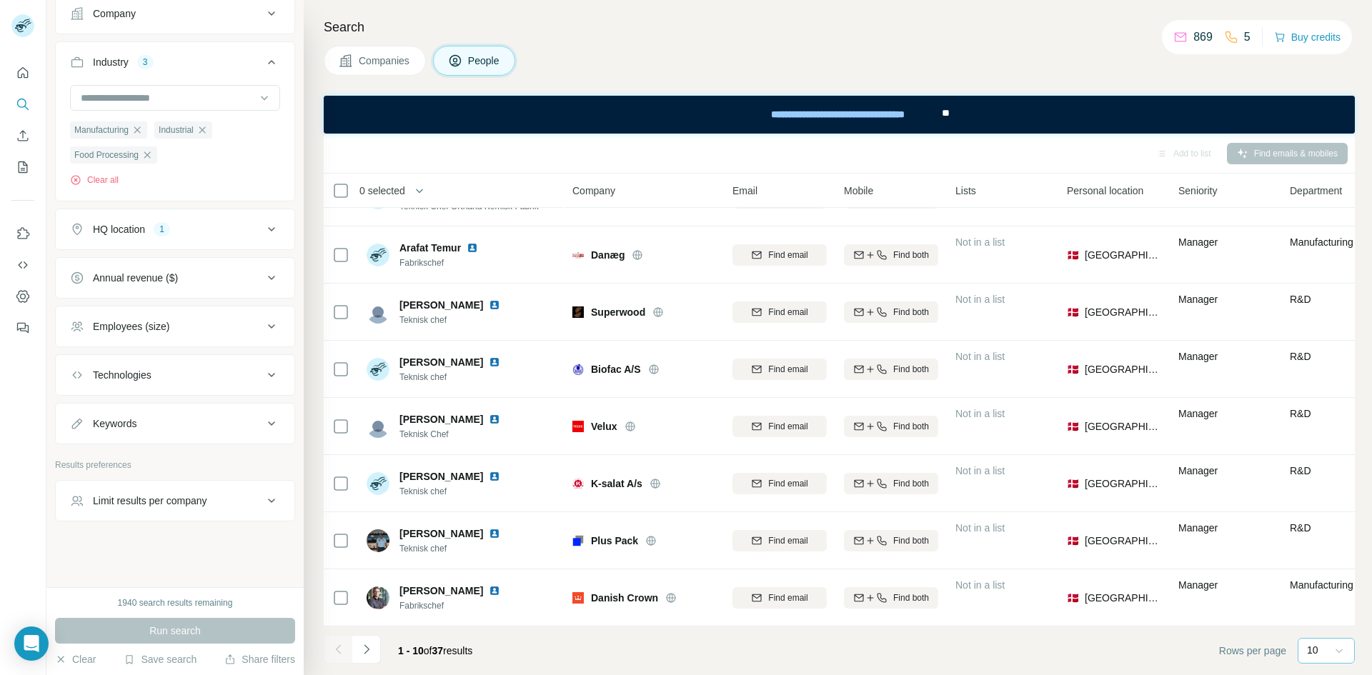
click at [1340, 657] on icon at bounding box center [1339, 651] width 14 height 14
click at [1326, 543] on div "60" at bounding box center [1326, 541] width 33 height 14
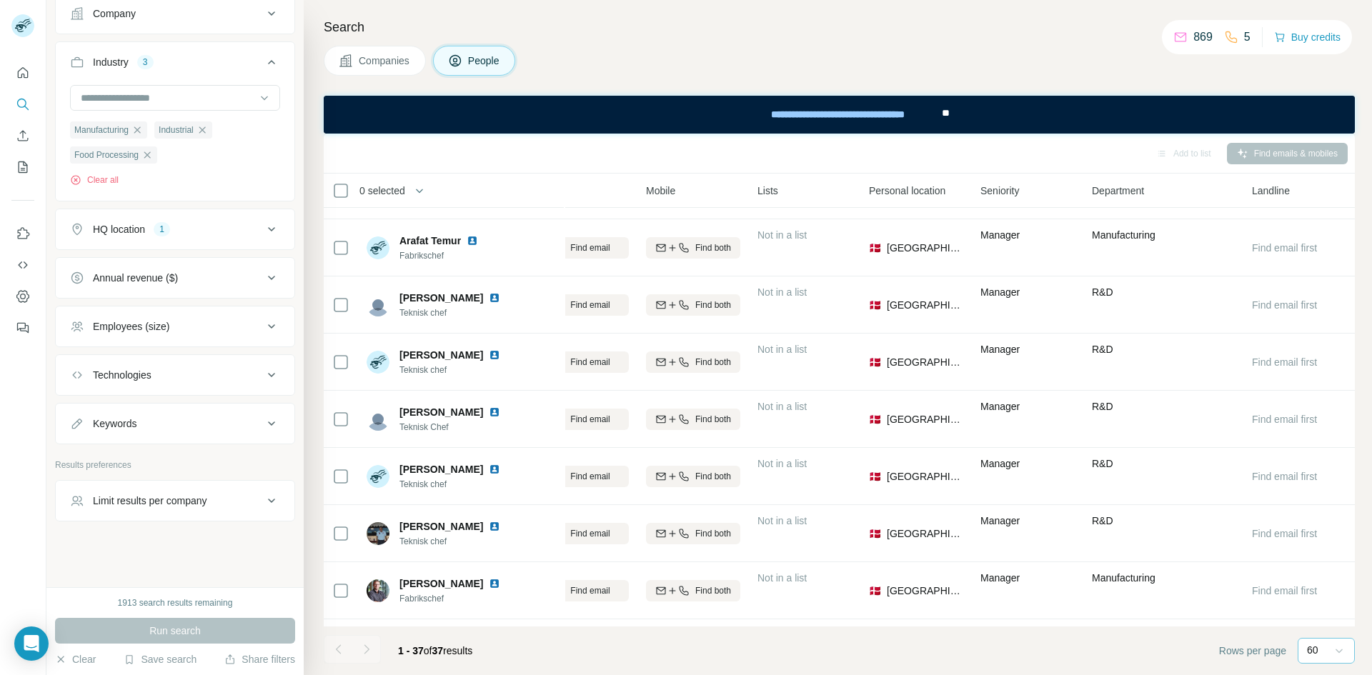
scroll to position [160, 0]
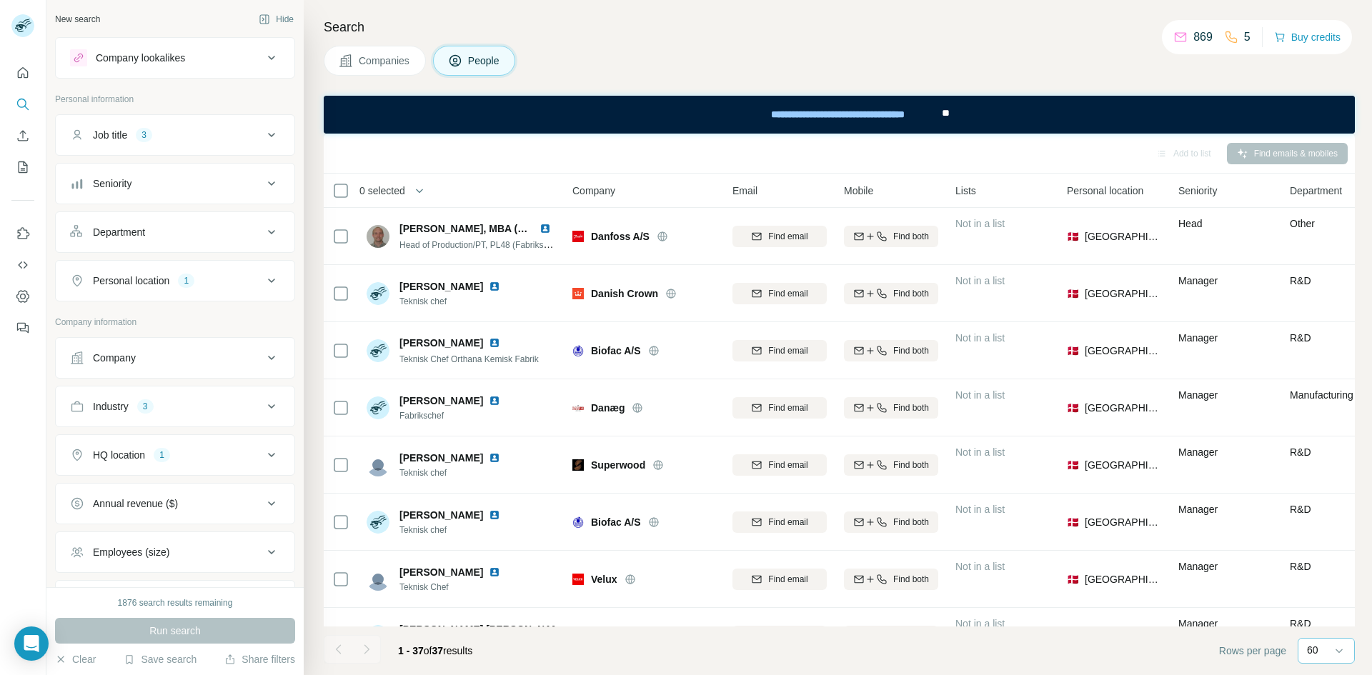
click at [1306, 644] on div "60" at bounding box center [1326, 651] width 57 height 26
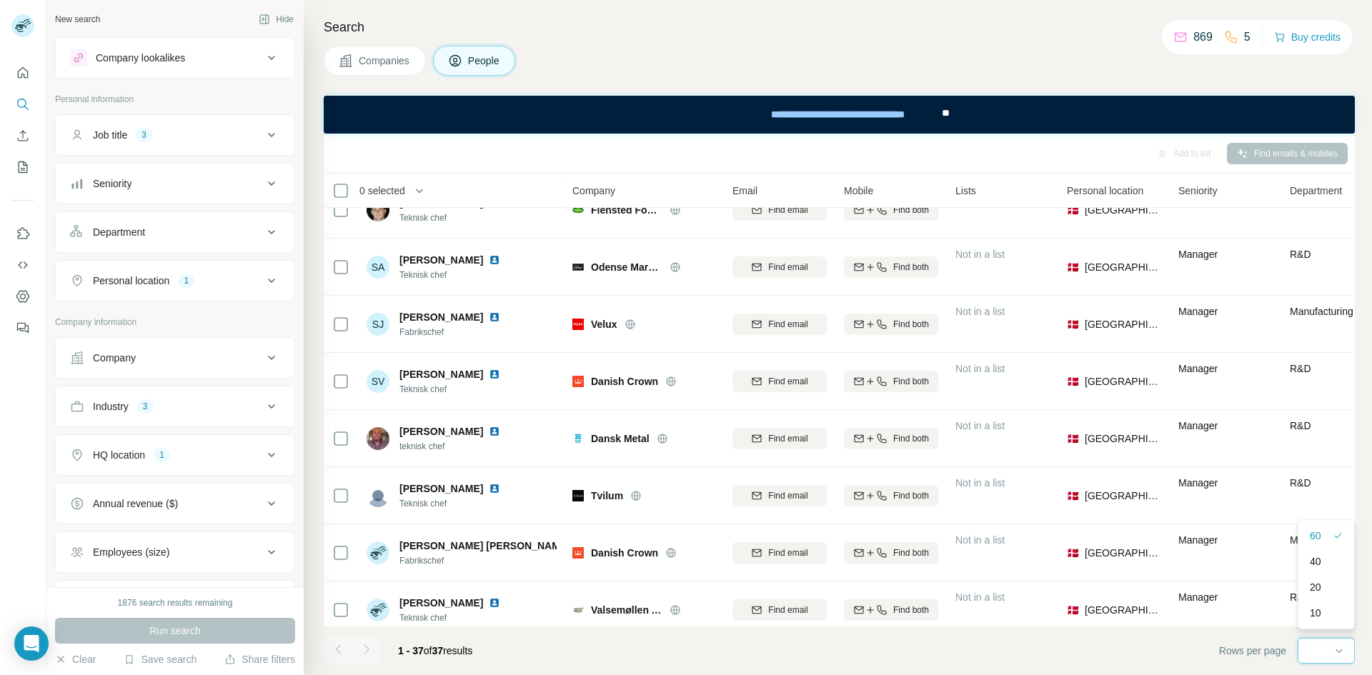
scroll to position [1703, 0]
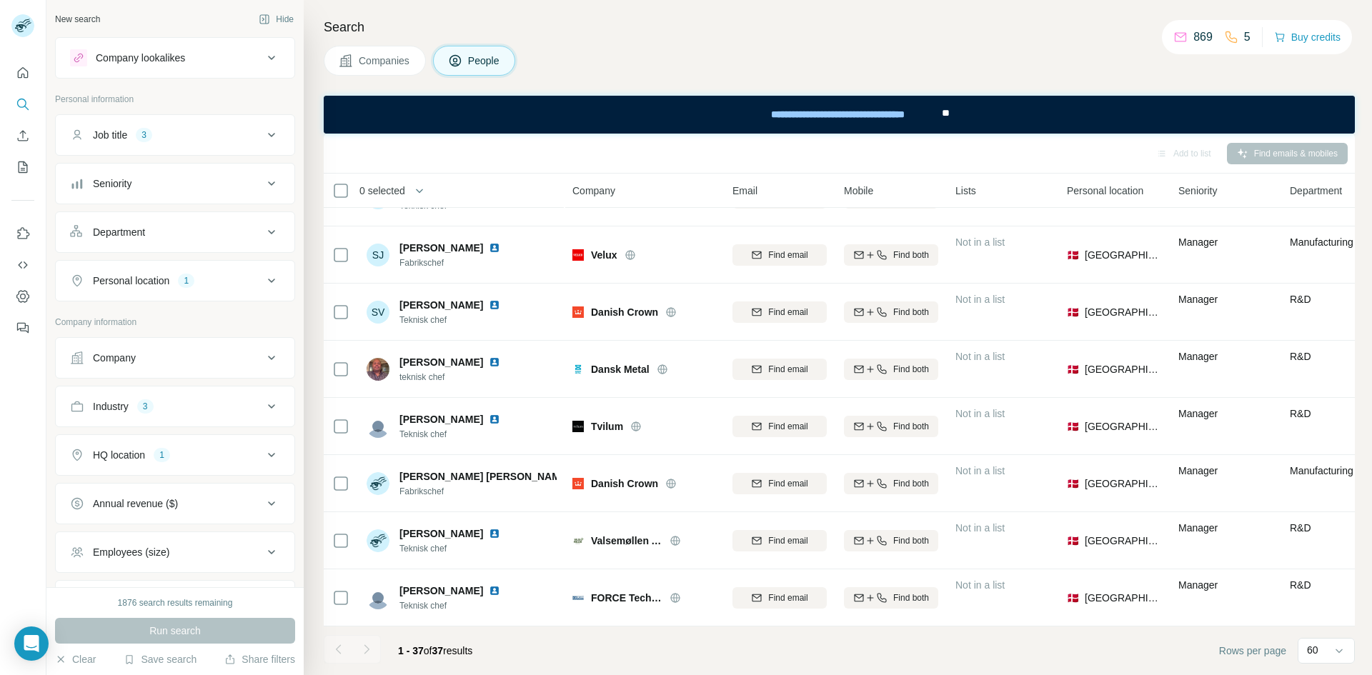
click at [563, 655] on footer "1 - 37 of 37 results Rows per page 60" at bounding box center [839, 651] width 1031 height 49
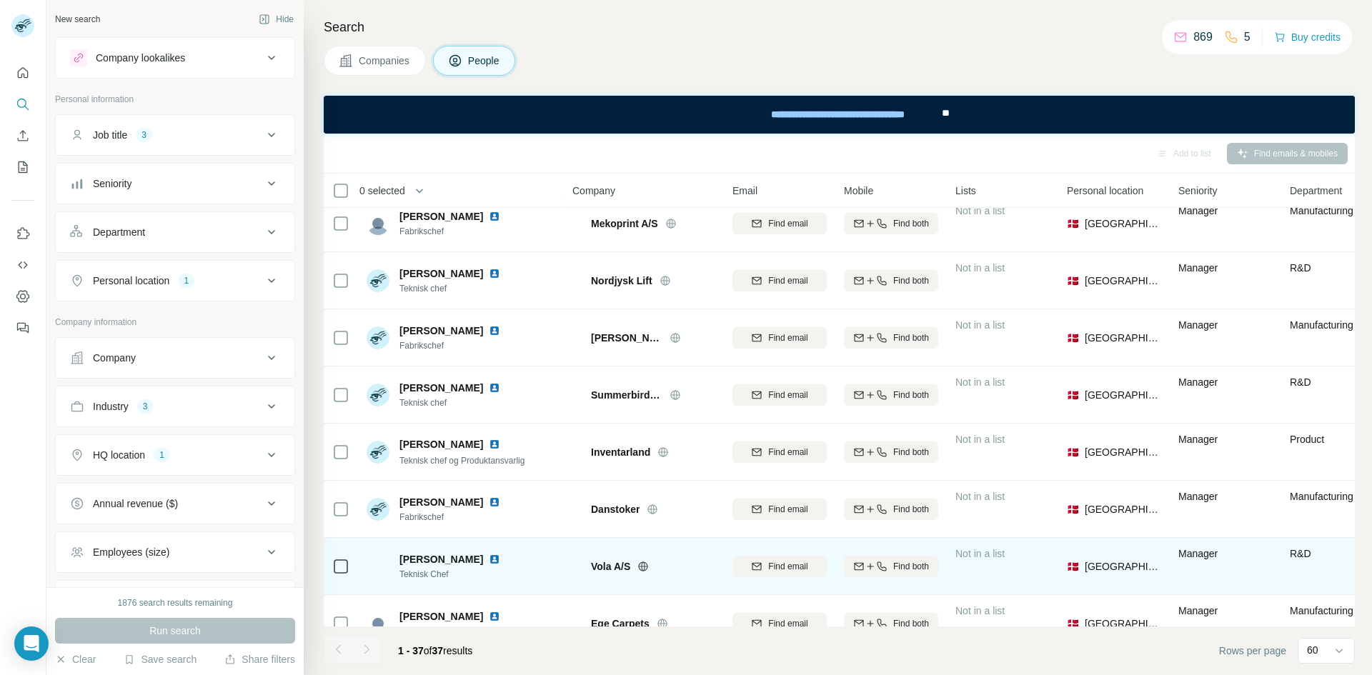
scroll to position [1132, 0]
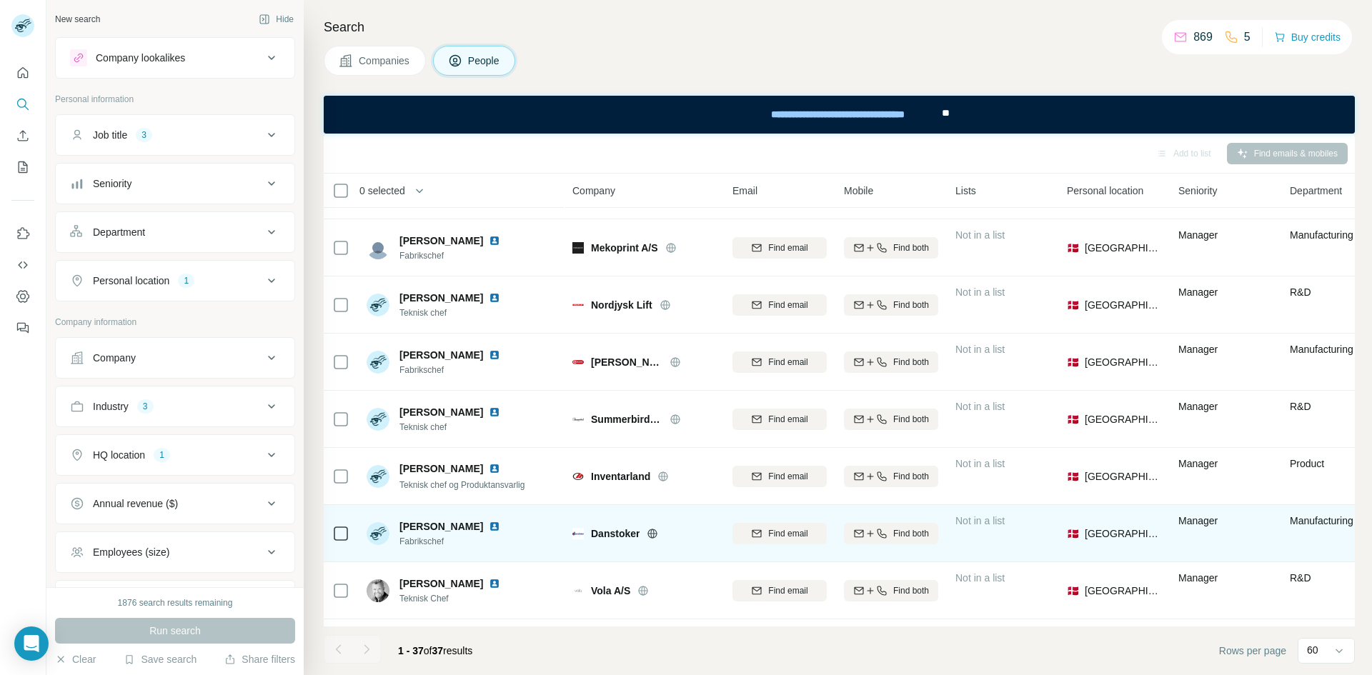
click at [650, 530] on icon at bounding box center [652, 533] width 11 height 11
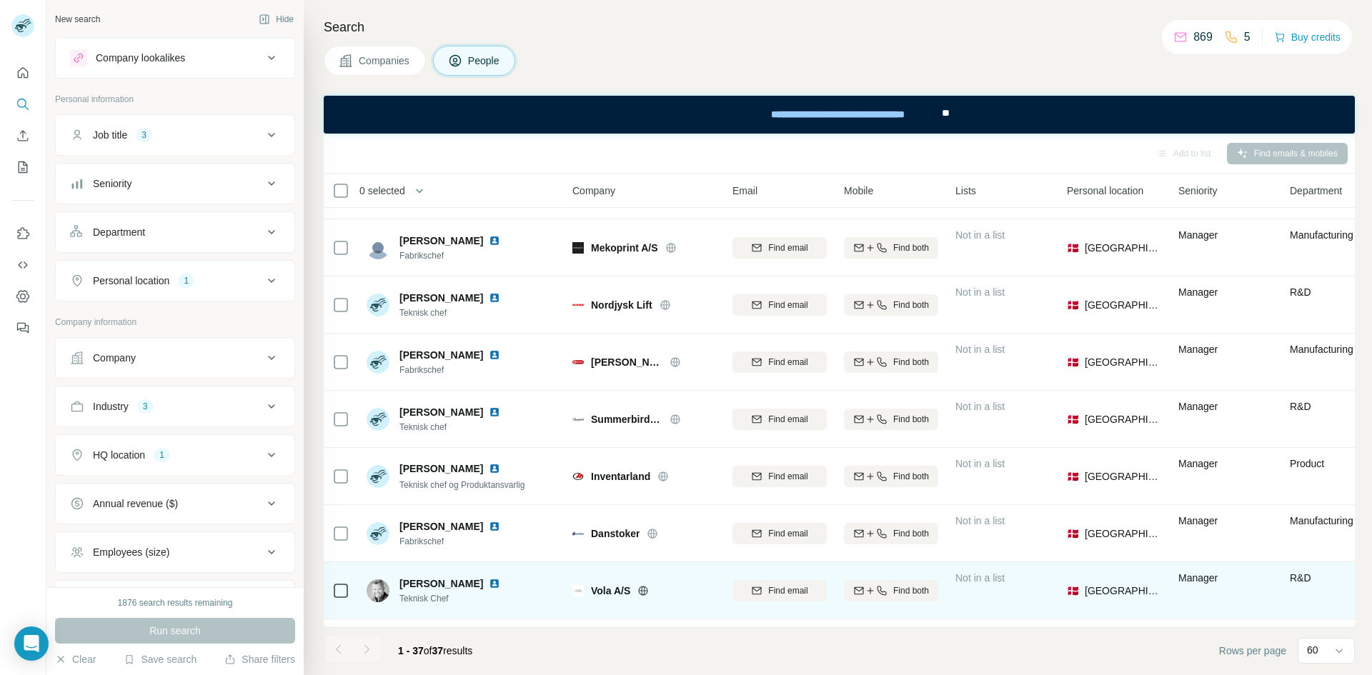
click at [489, 582] on img at bounding box center [494, 583] width 11 height 11
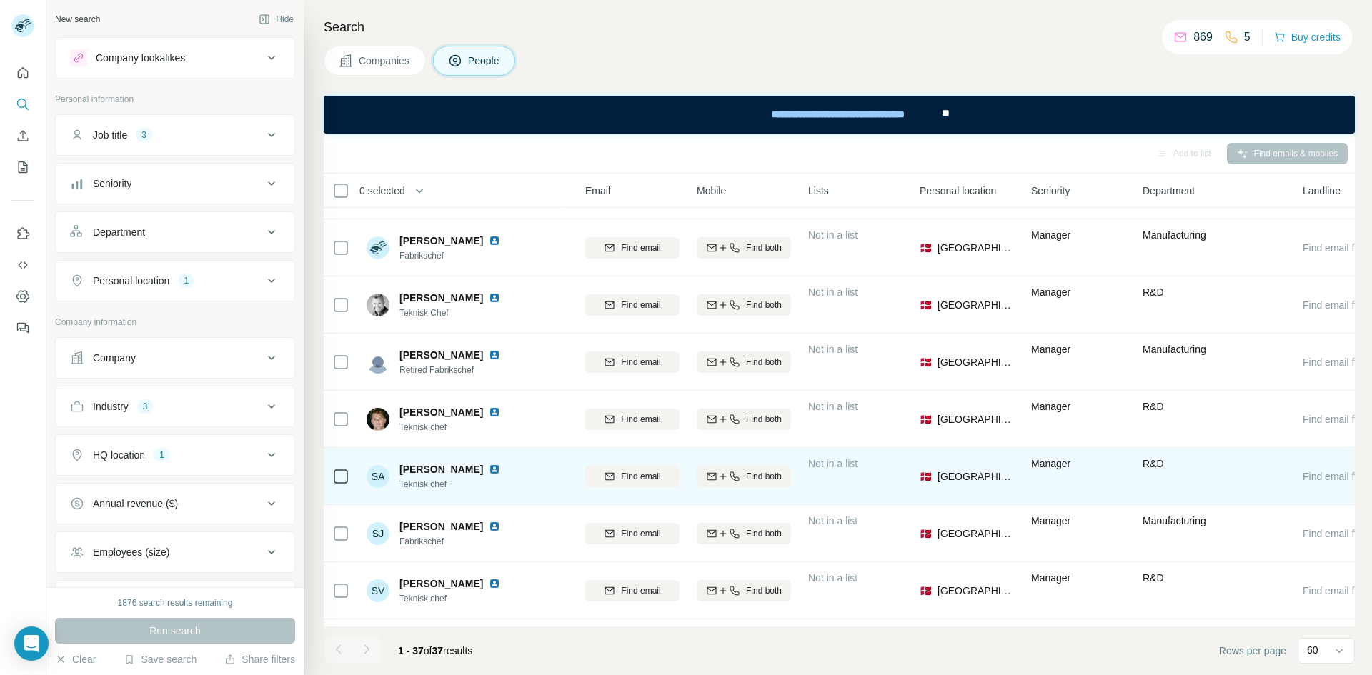
scroll to position [1132, 147]
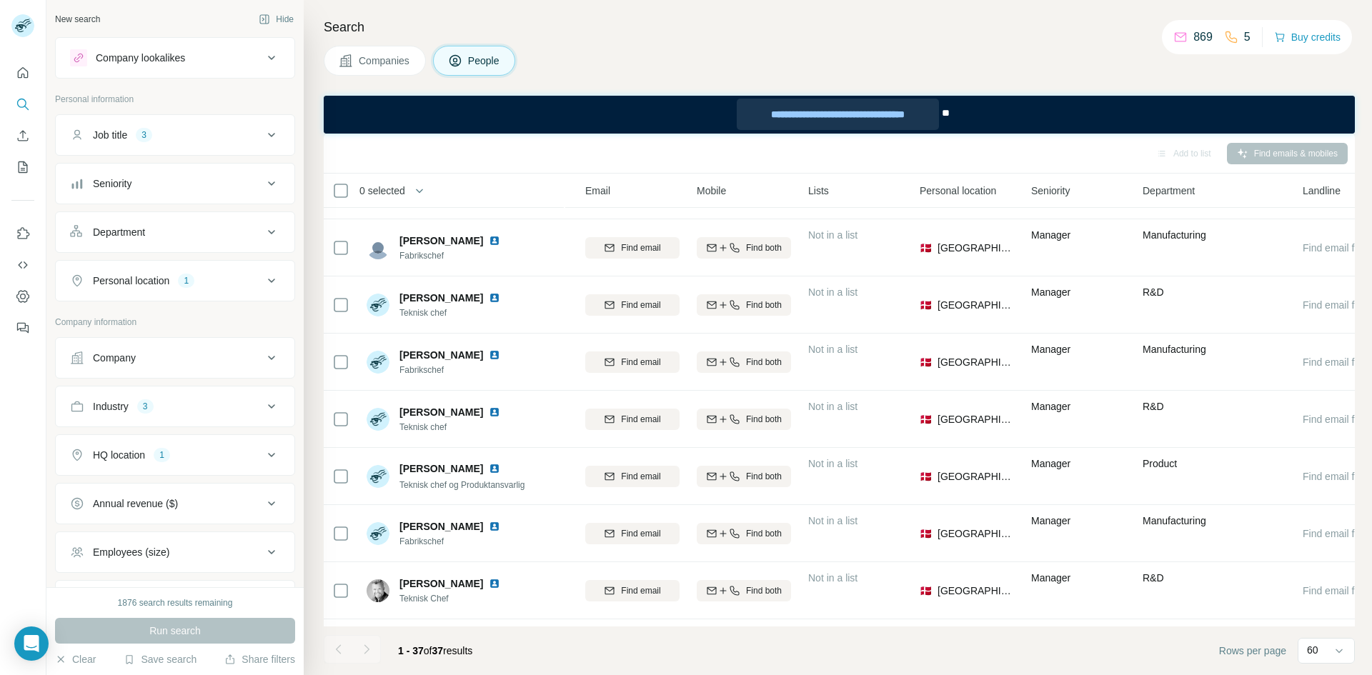
click at [788, 112] on div "**********" at bounding box center [837, 114] width 201 height 31
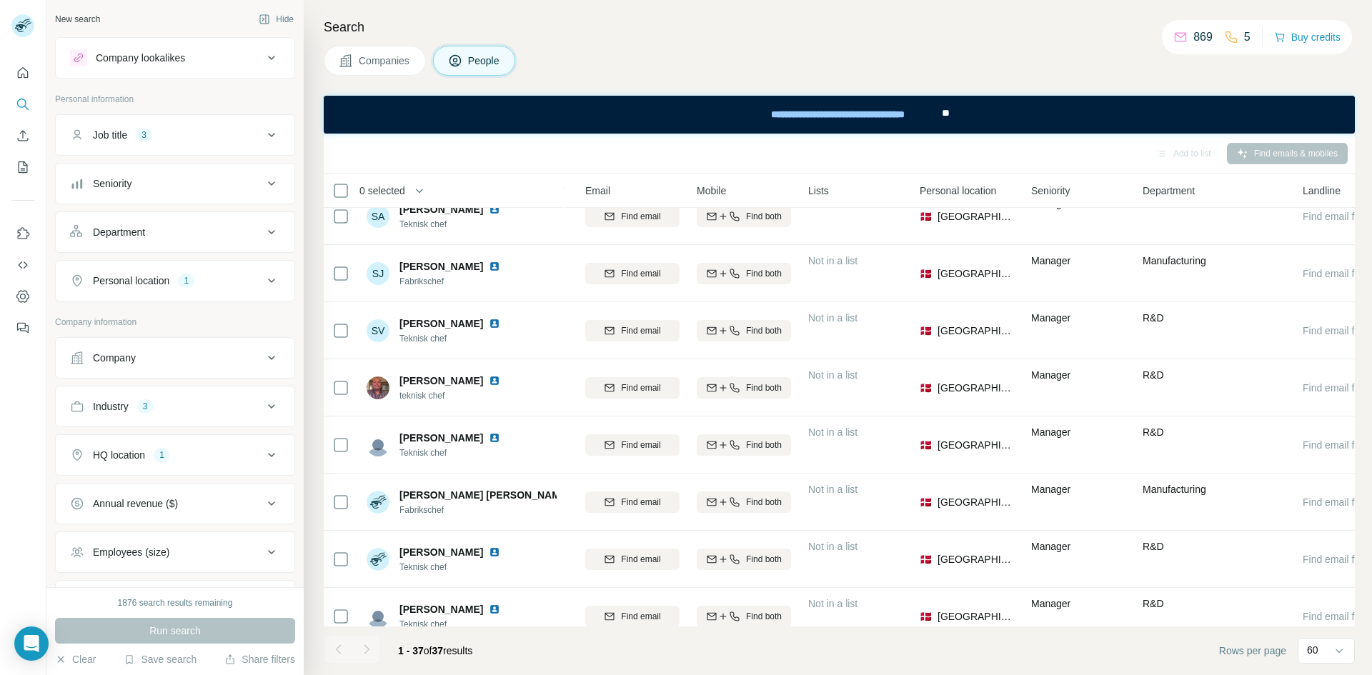
scroll to position [1703, 147]
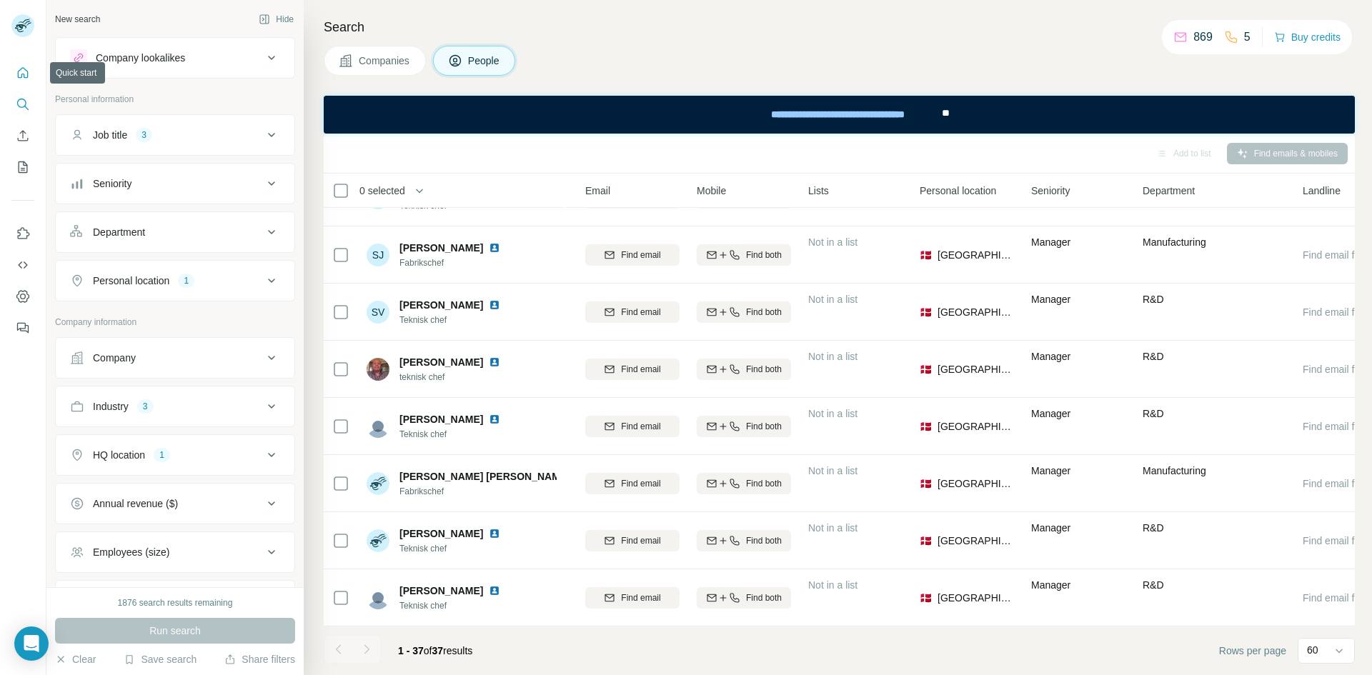
click at [16, 82] on button "Quick start" at bounding box center [22, 73] width 23 height 26
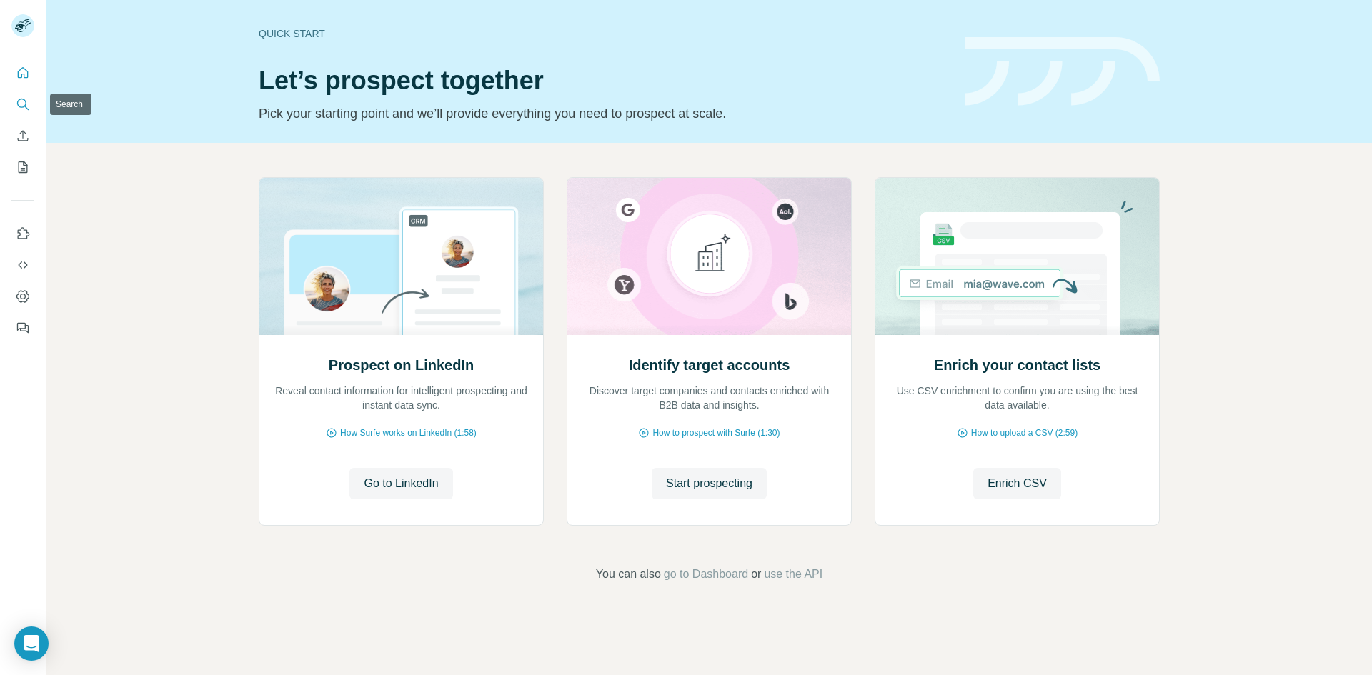
click at [26, 101] on icon "Search" at bounding box center [23, 104] width 14 height 14
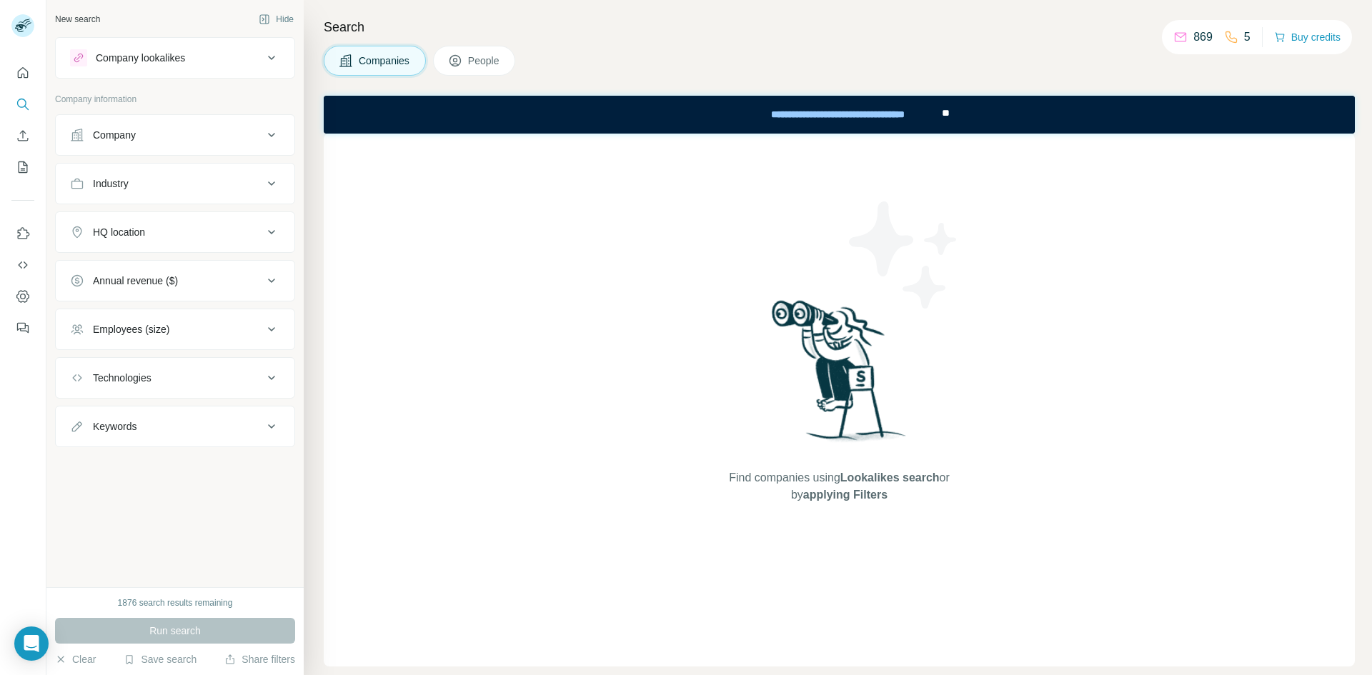
click at [214, 61] on div "Company lookalikes" at bounding box center [166, 57] width 193 height 17
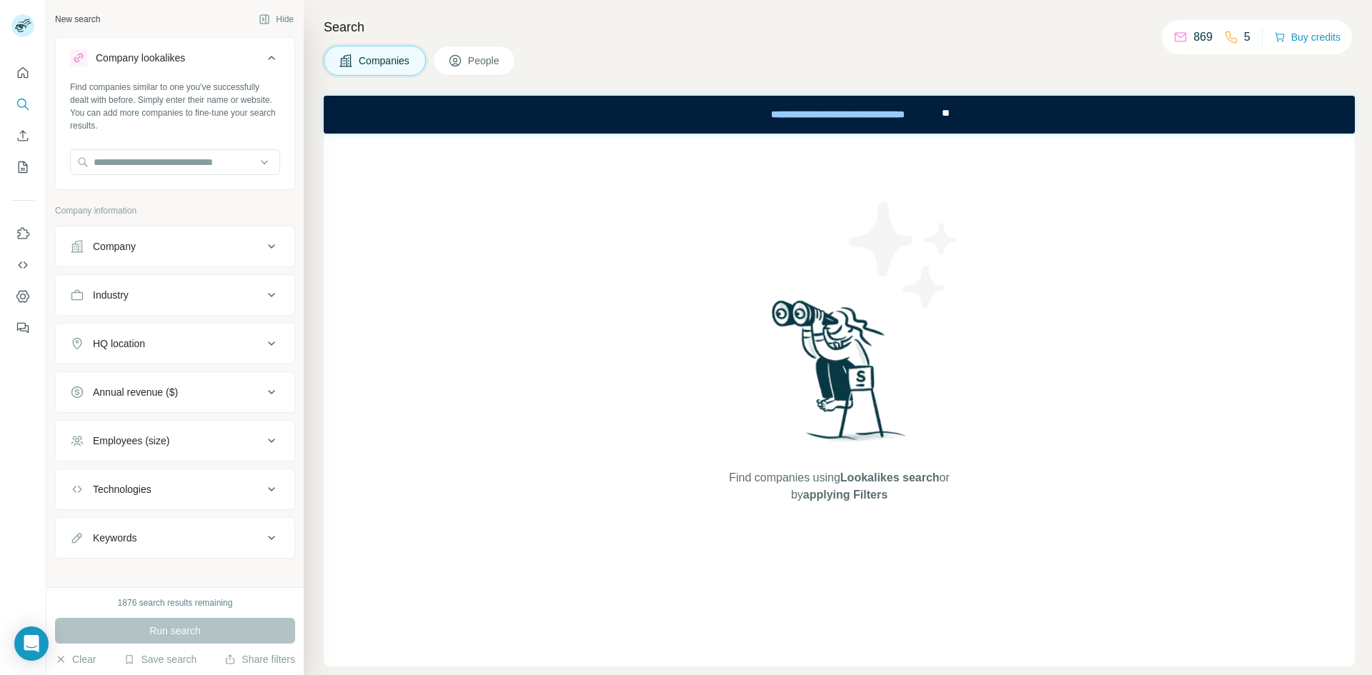
click at [214, 61] on div "Company lookalikes" at bounding box center [166, 57] width 193 height 17
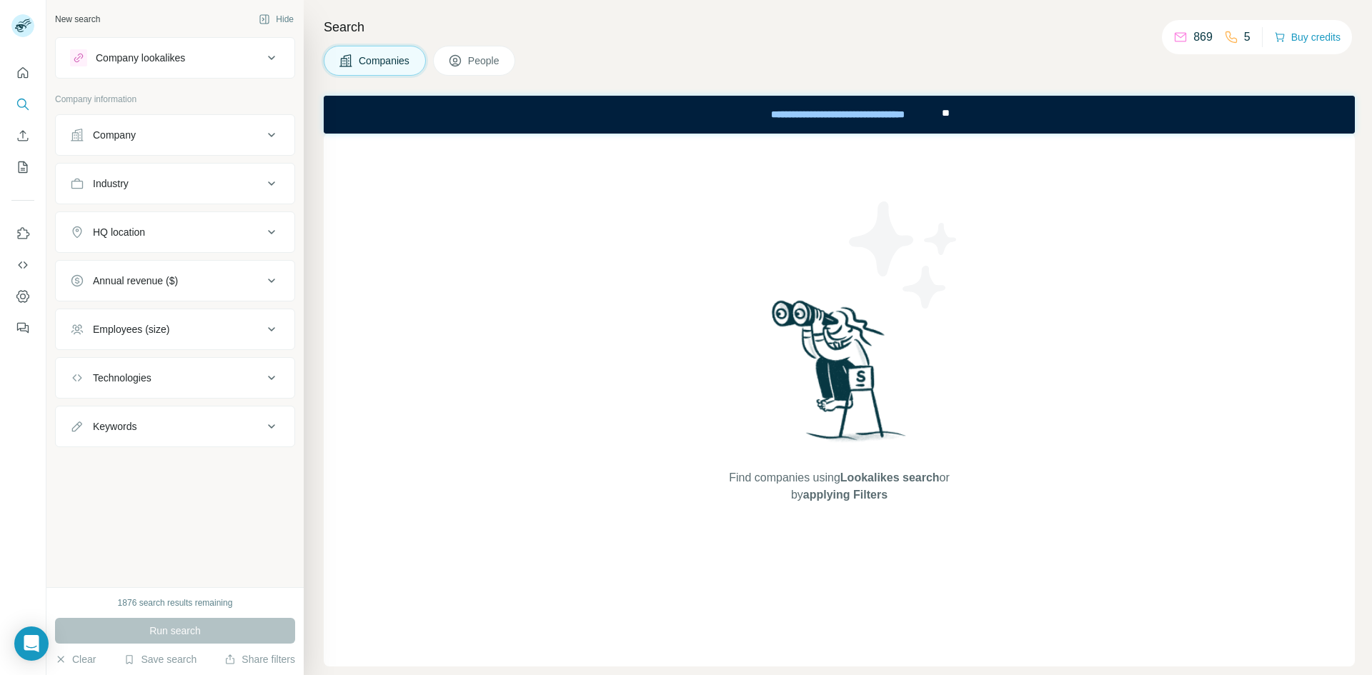
click at [202, 61] on div "Company lookalikes" at bounding box center [166, 57] width 193 height 17
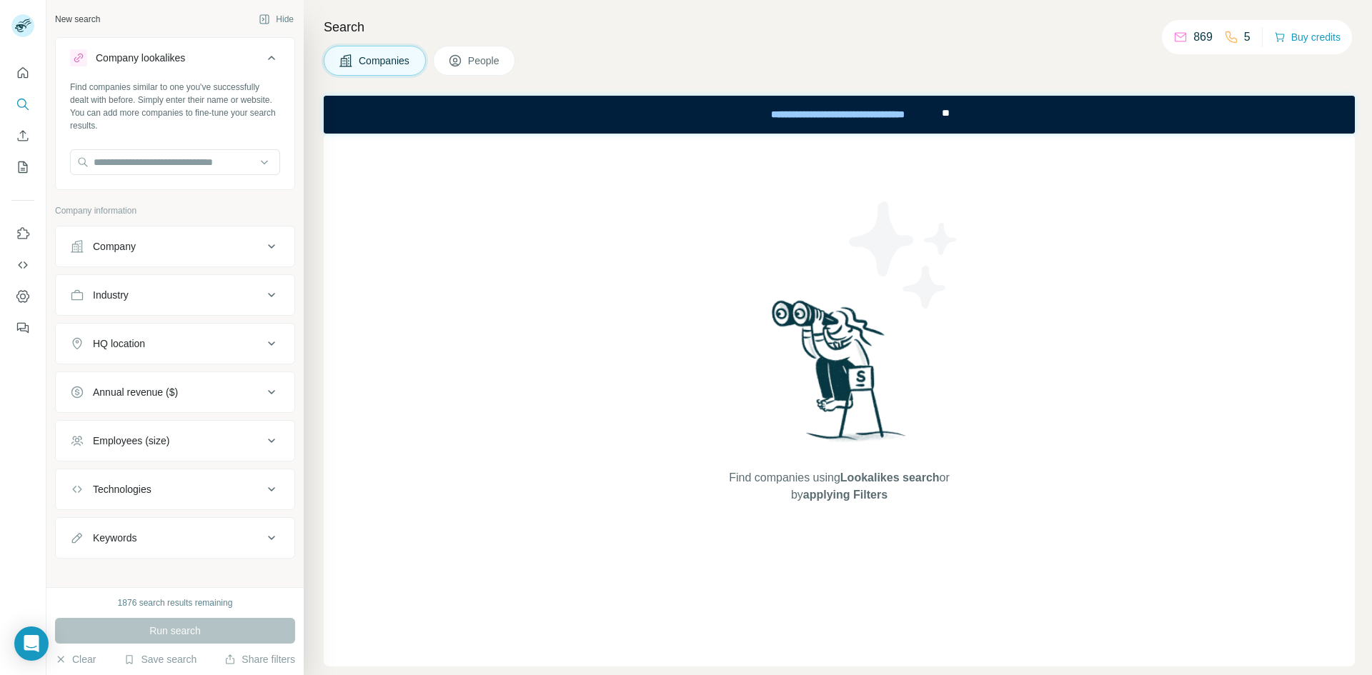
click at [202, 61] on div "Company lookalikes" at bounding box center [166, 57] width 193 height 17
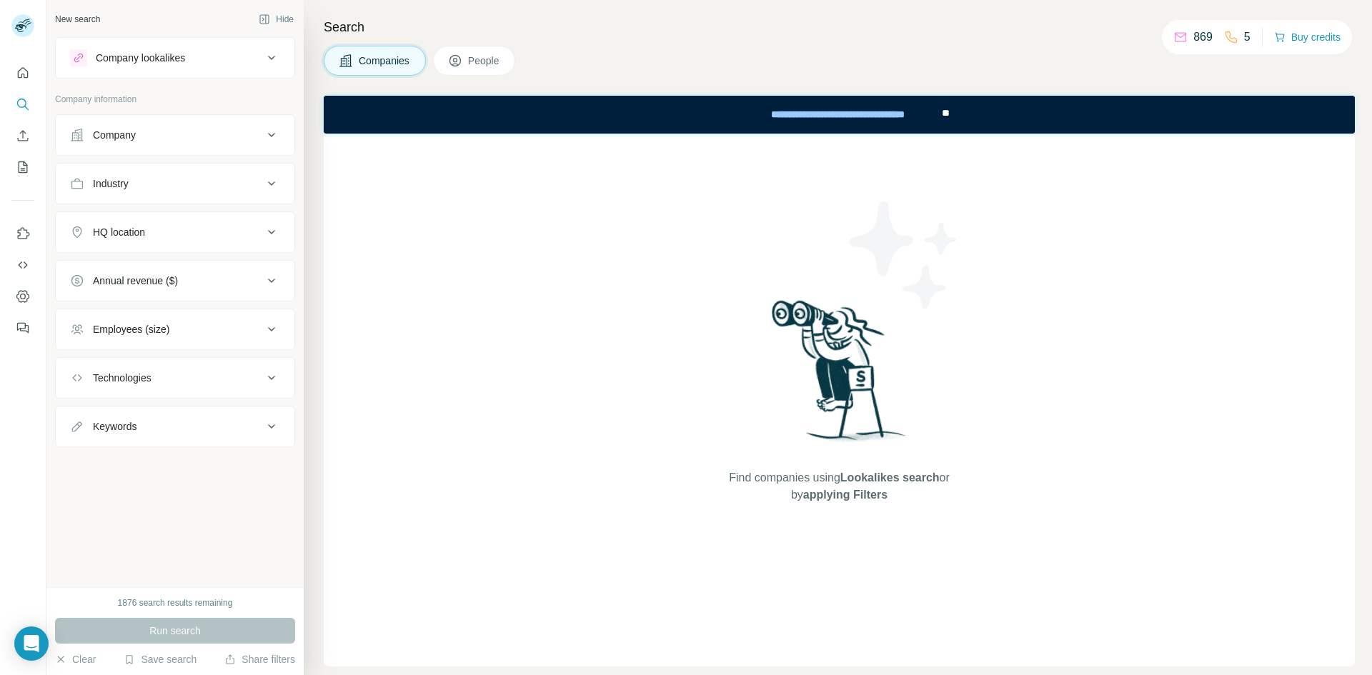
click at [184, 136] on div "Company" at bounding box center [166, 135] width 193 height 14
click at [172, 181] on div "Industry" at bounding box center [166, 183] width 193 height 14
click at [159, 237] on div "HQ location" at bounding box center [166, 232] width 193 height 14
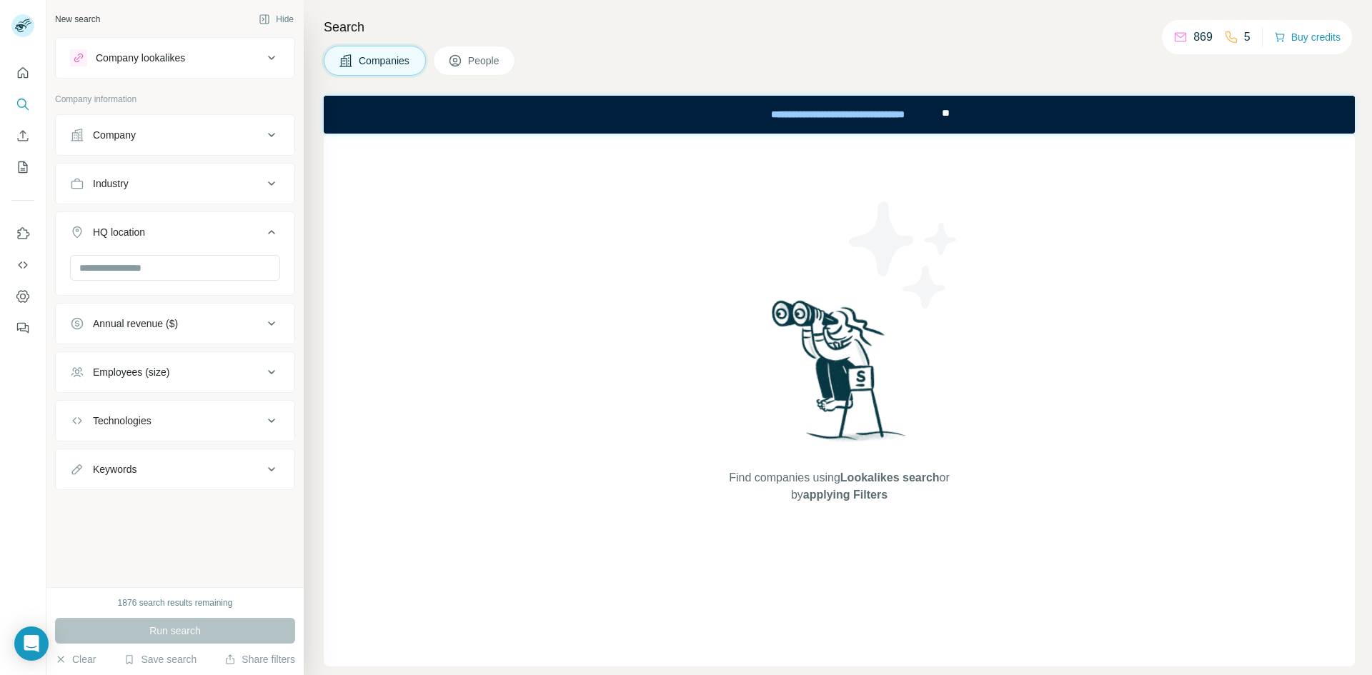
click at [159, 237] on div "HQ location" at bounding box center [166, 232] width 193 height 14
click at [462, 59] on icon at bounding box center [455, 61] width 14 height 14
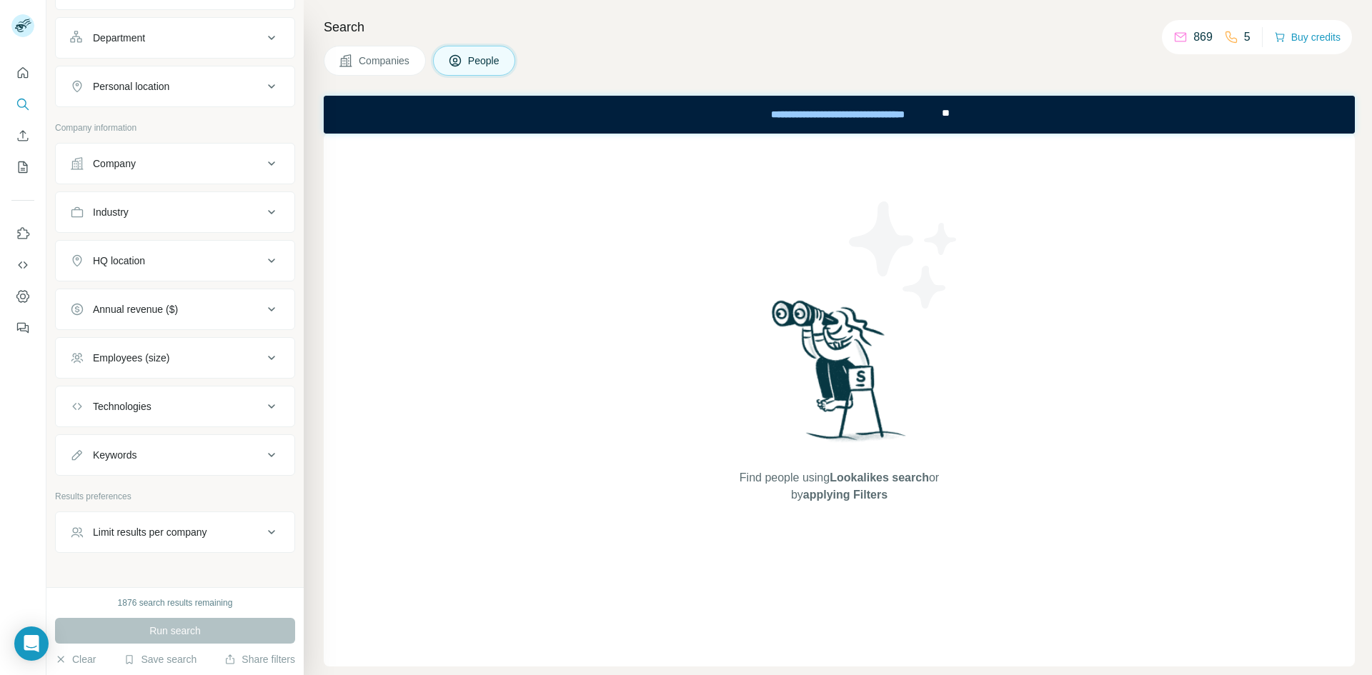
scroll to position [214, 0]
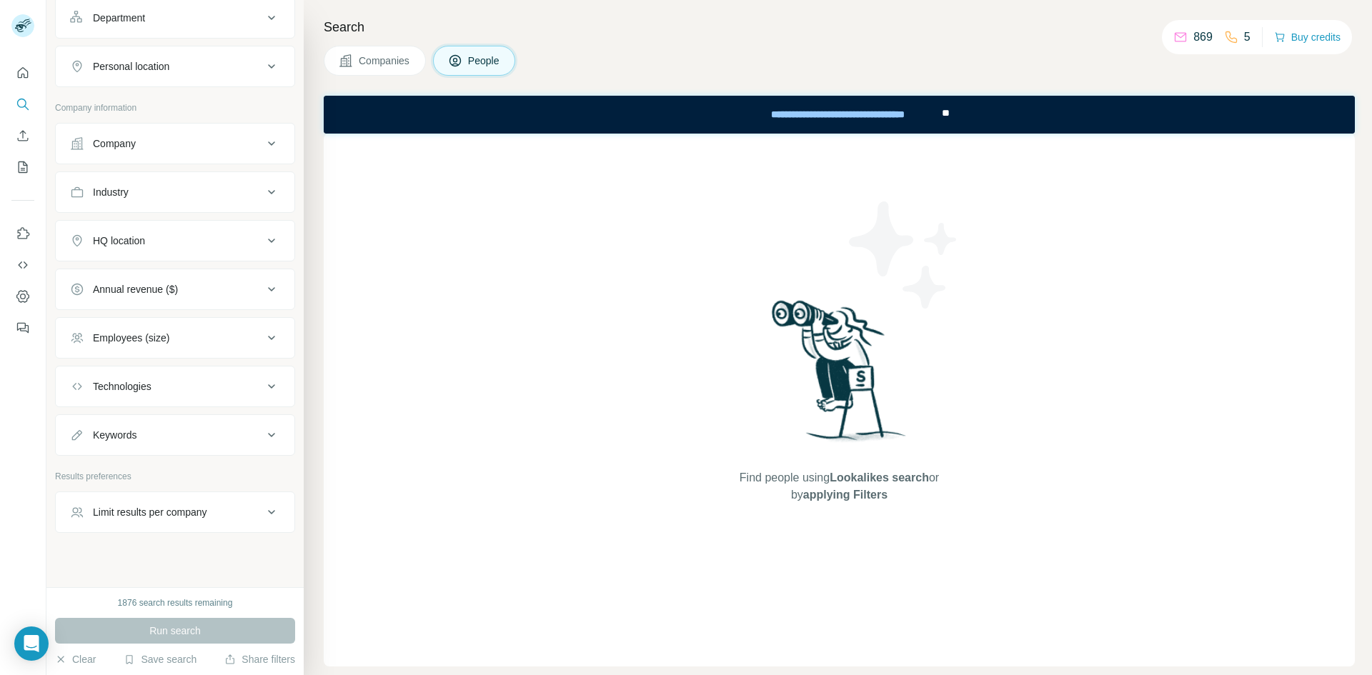
click at [158, 396] on button "Technologies" at bounding box center [175, 386] width 239 height 34
click at [158, 396] on button "Technologies" at bounding box center [175, 389] width 239 height 40
click at [152, 425] on button "Keywords" at bounding box center [175, 435] width 239 height 34
click at [152, 425] on button "Keywords" at bounding box center [175, 438] width 239 height 40
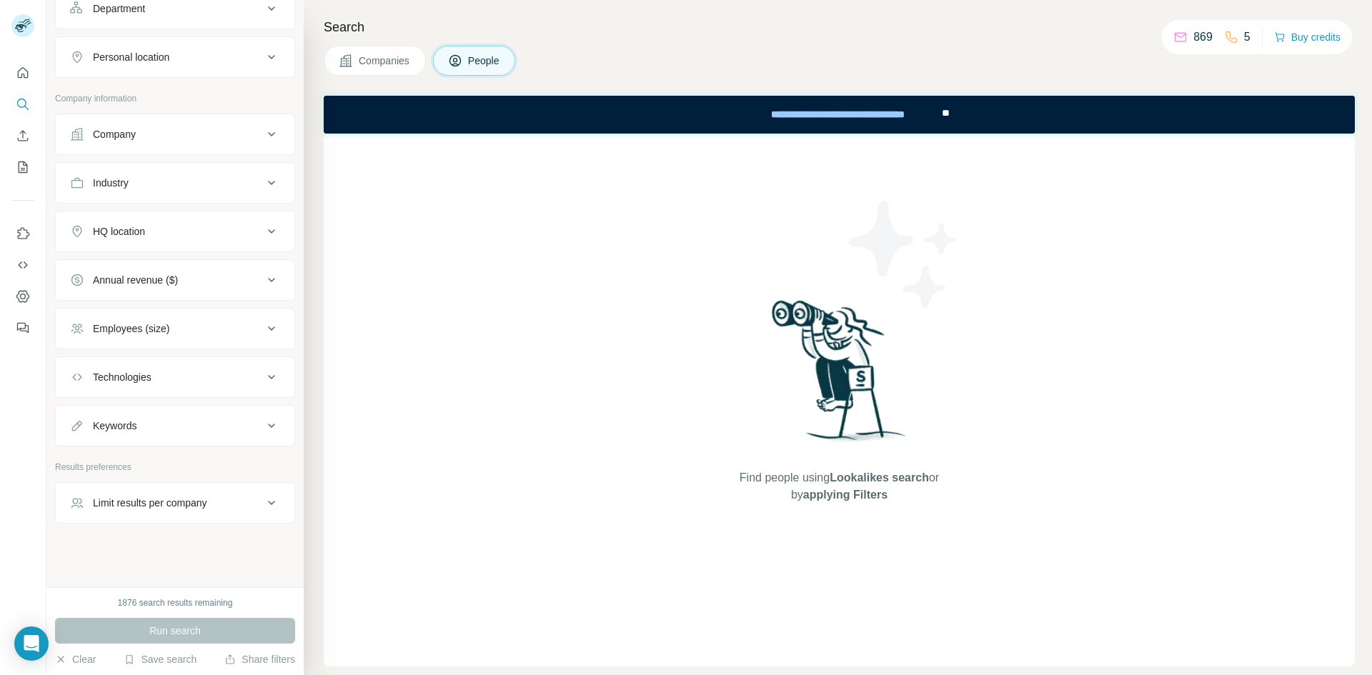
scroll to position [0, 0]
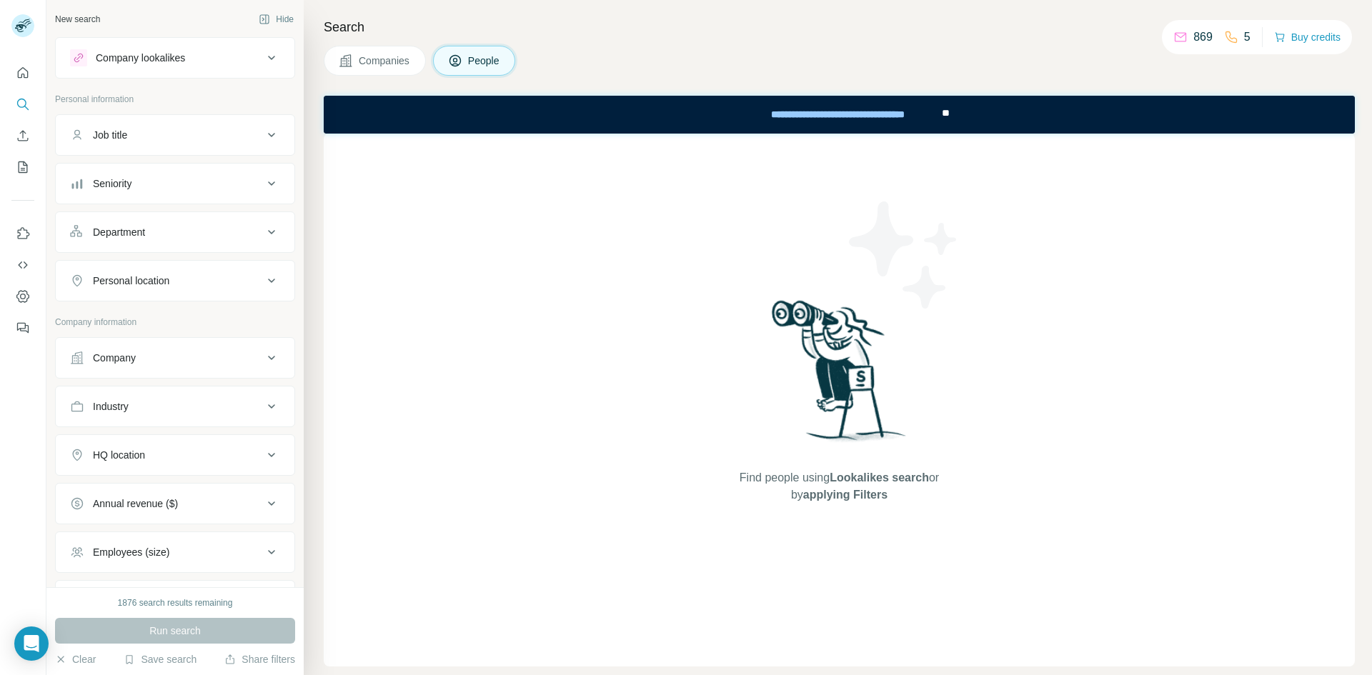
click at [150, 144] on button "Job title" at bounding box center [175, 135] width 239 height 34
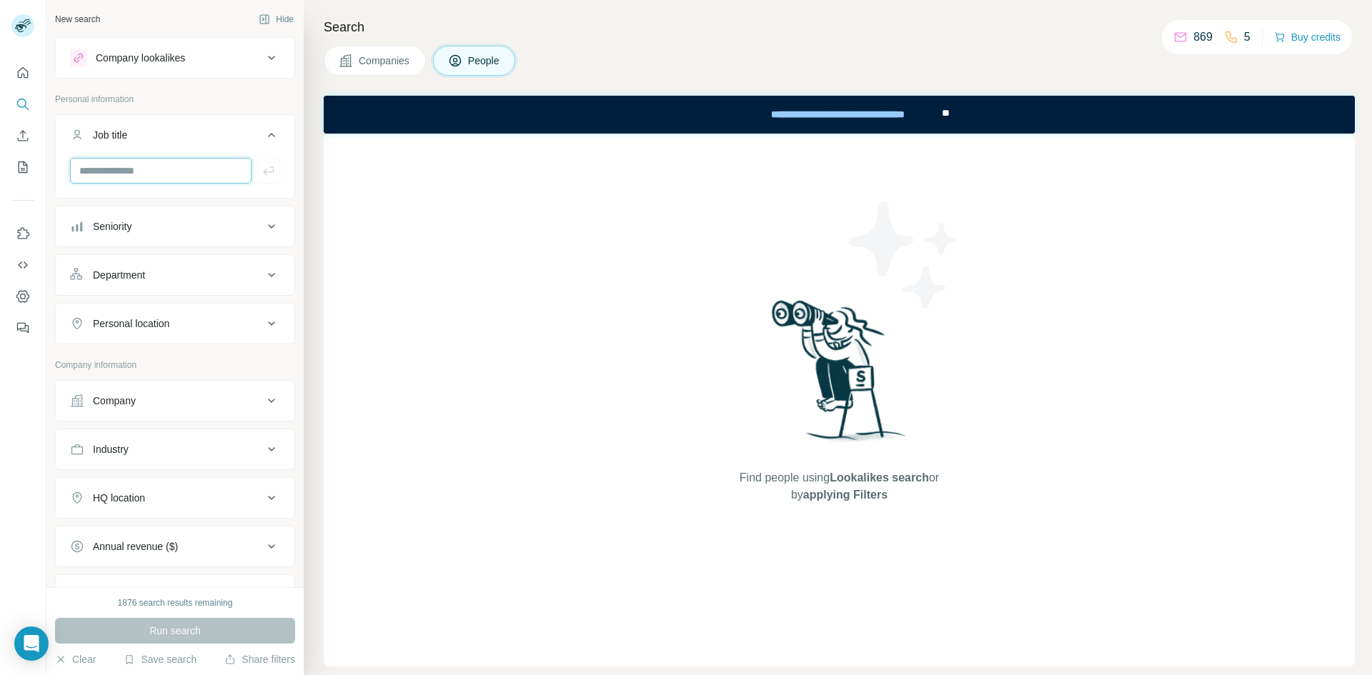
click at [141, 168] on input "text" at bounding box center [160, 171] width 181 height 26
type input "**********"
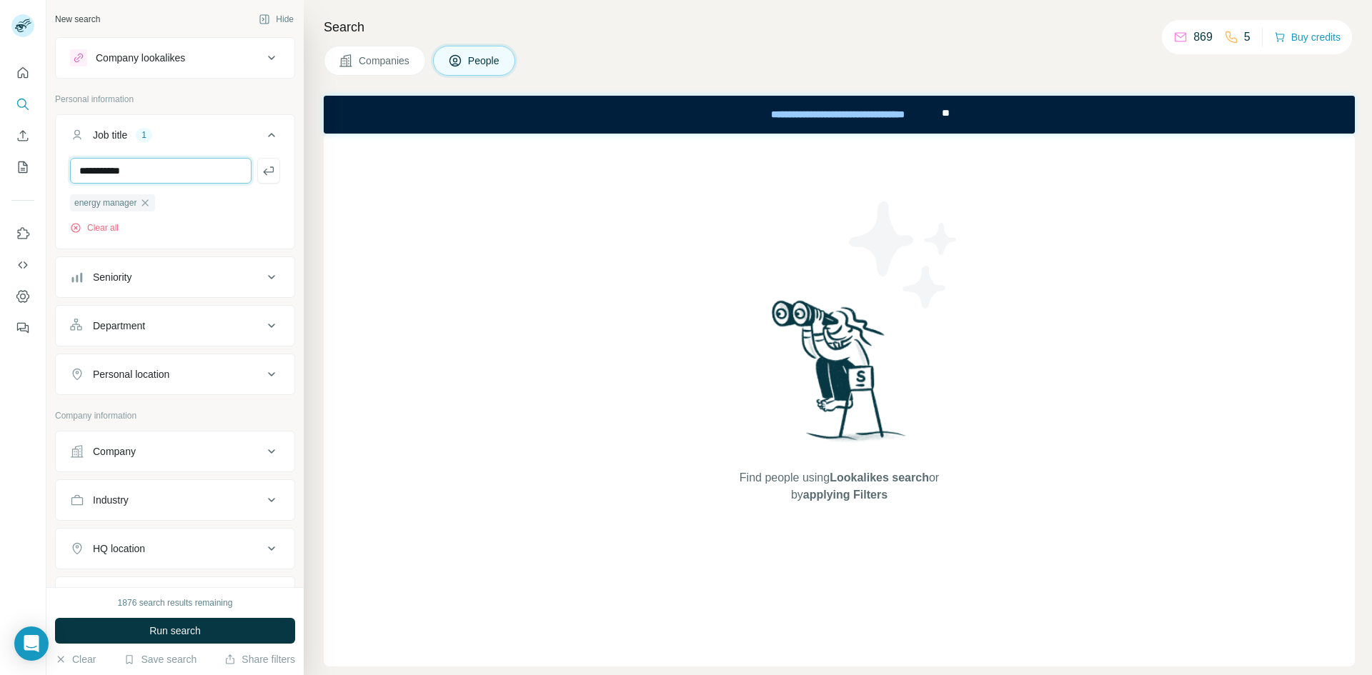
type input "**********"
click at [224, 204] on icon "button" at bounding box center [218, 202] width 11 height 11
click at [200, 179] on input "text" at bounding box center [160, 171] width 181 height 26
type input "**********"
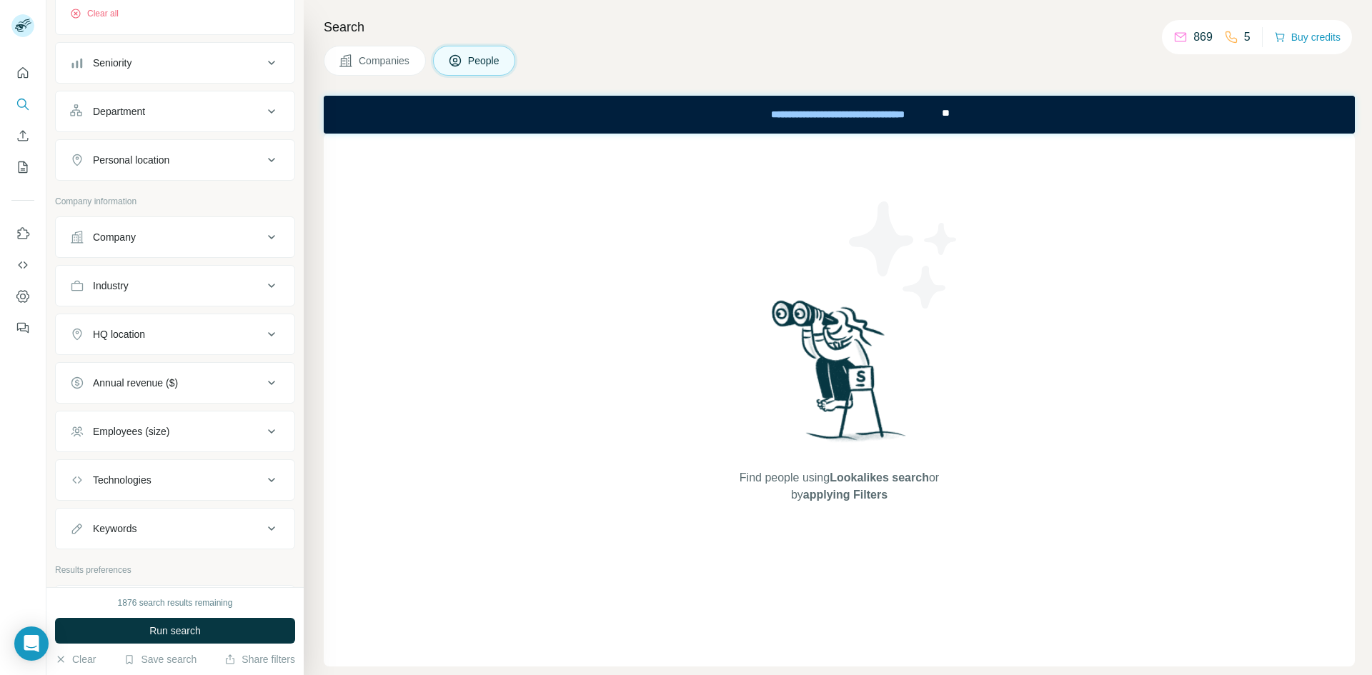
scroll to position [320, 0]
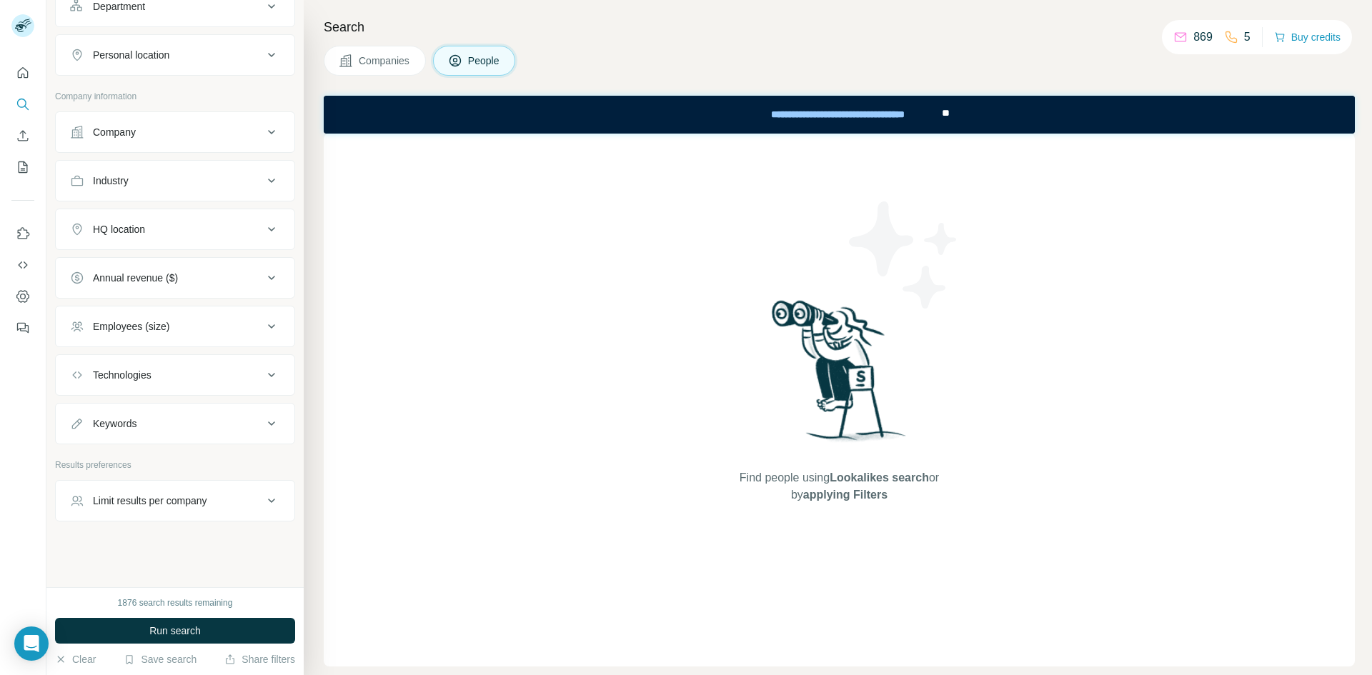
click at [200, 231] on div "HQ location" at bounding box center [166, 229] width 193 height 14
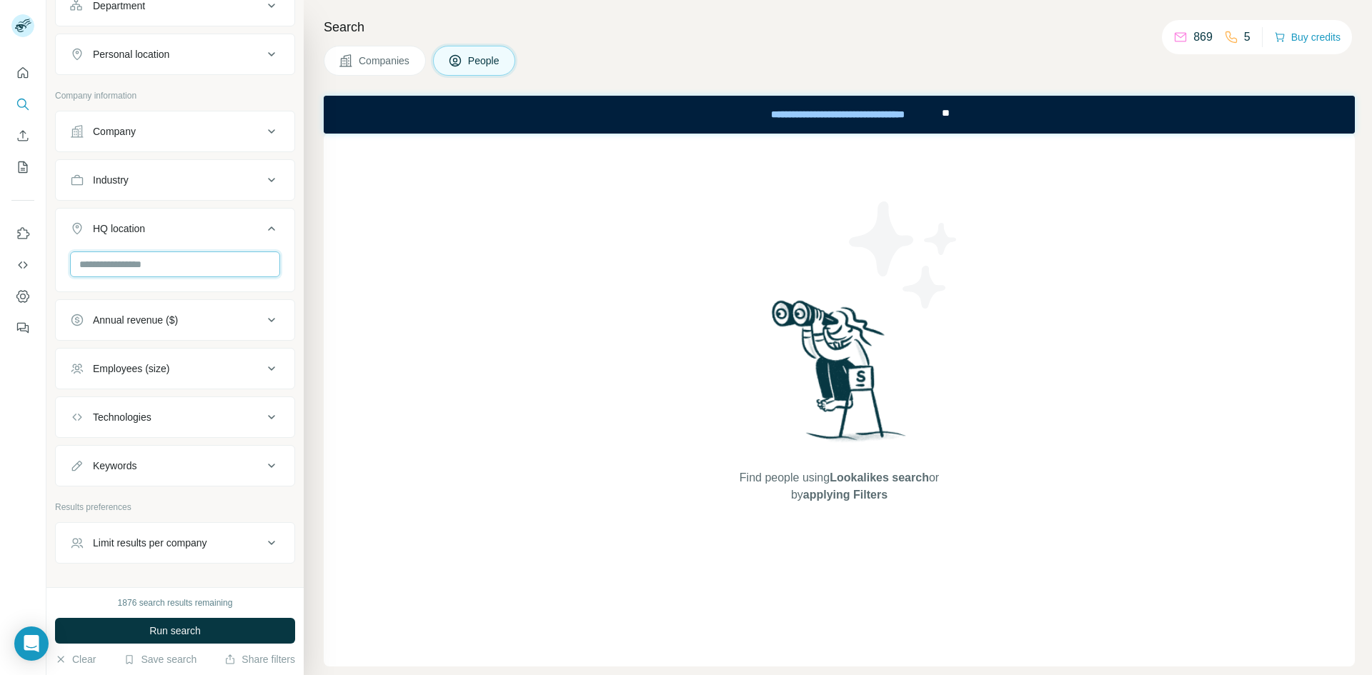
click at [178, 259] on input "text" at bounding box center [175, 265] width 210 height 26
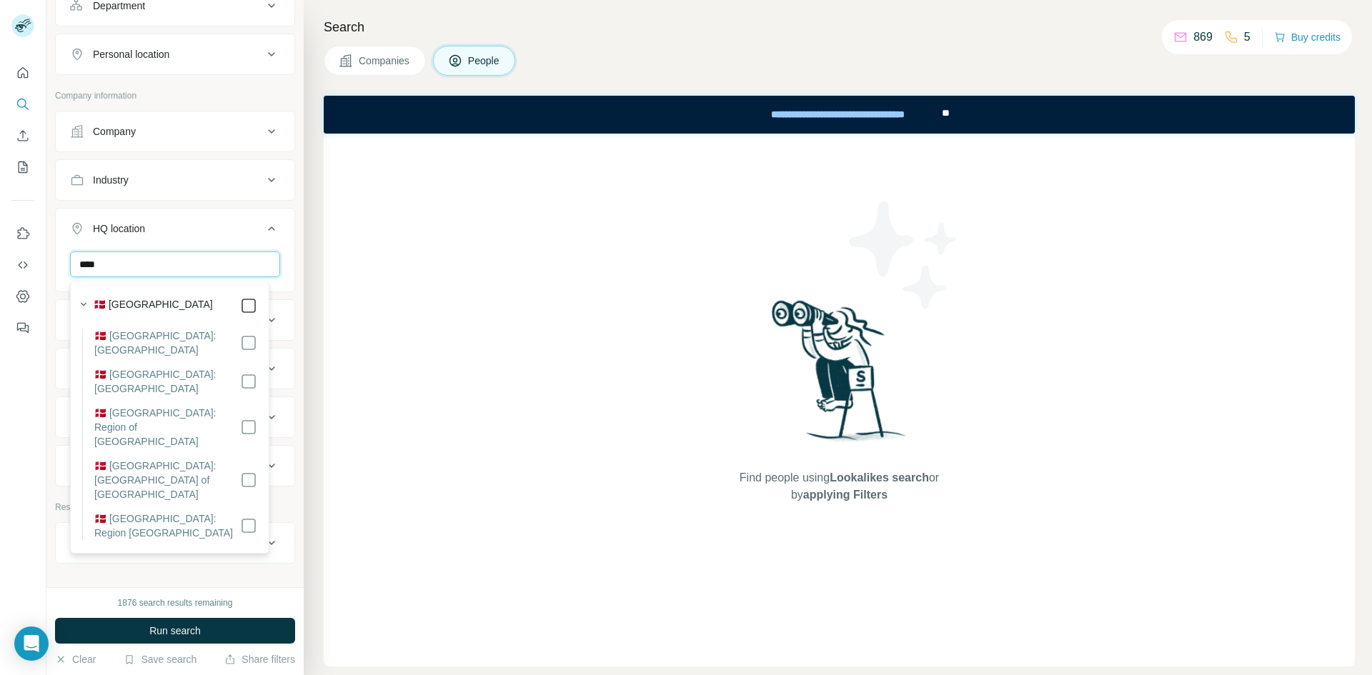
type input "****"
click at [368, 327] on div "Find people using Lookalikes search or by applying Filters" at bounding box center [839, 400] width 1031 height 533
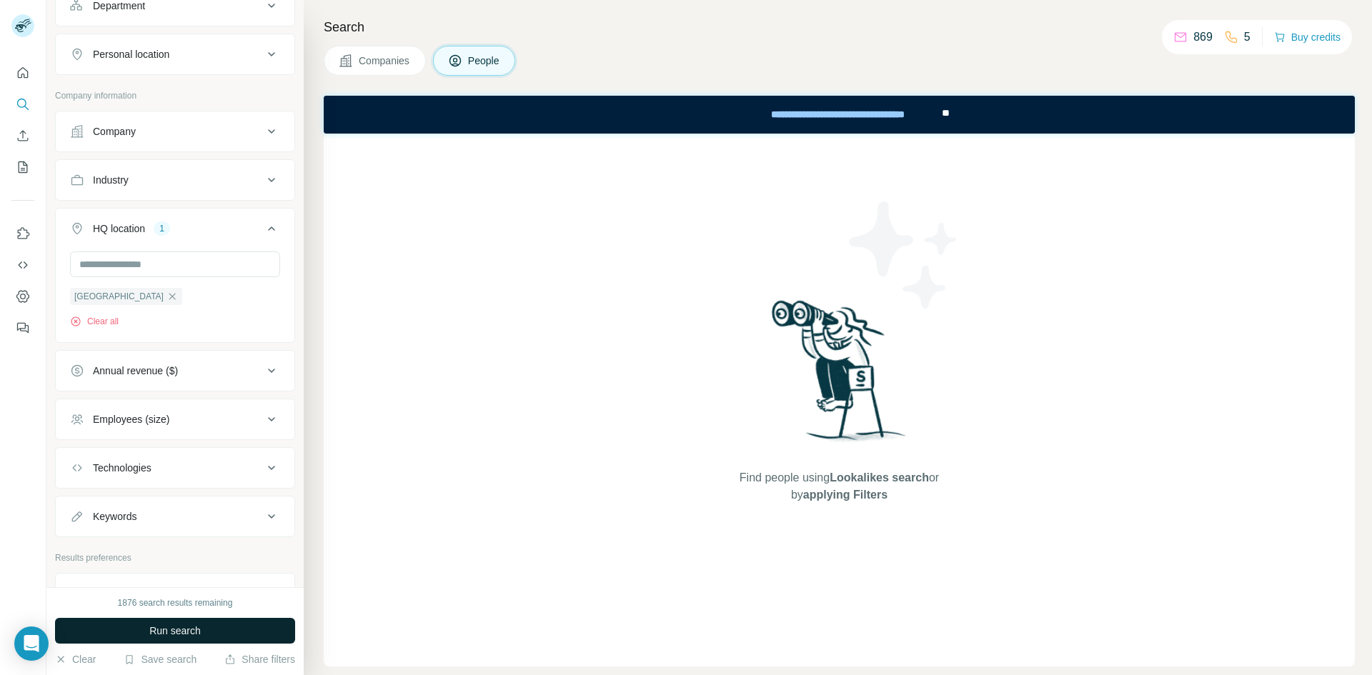
click at [103, 623] on button "Run search" at bounding box center [175, 631] width 240 height 26
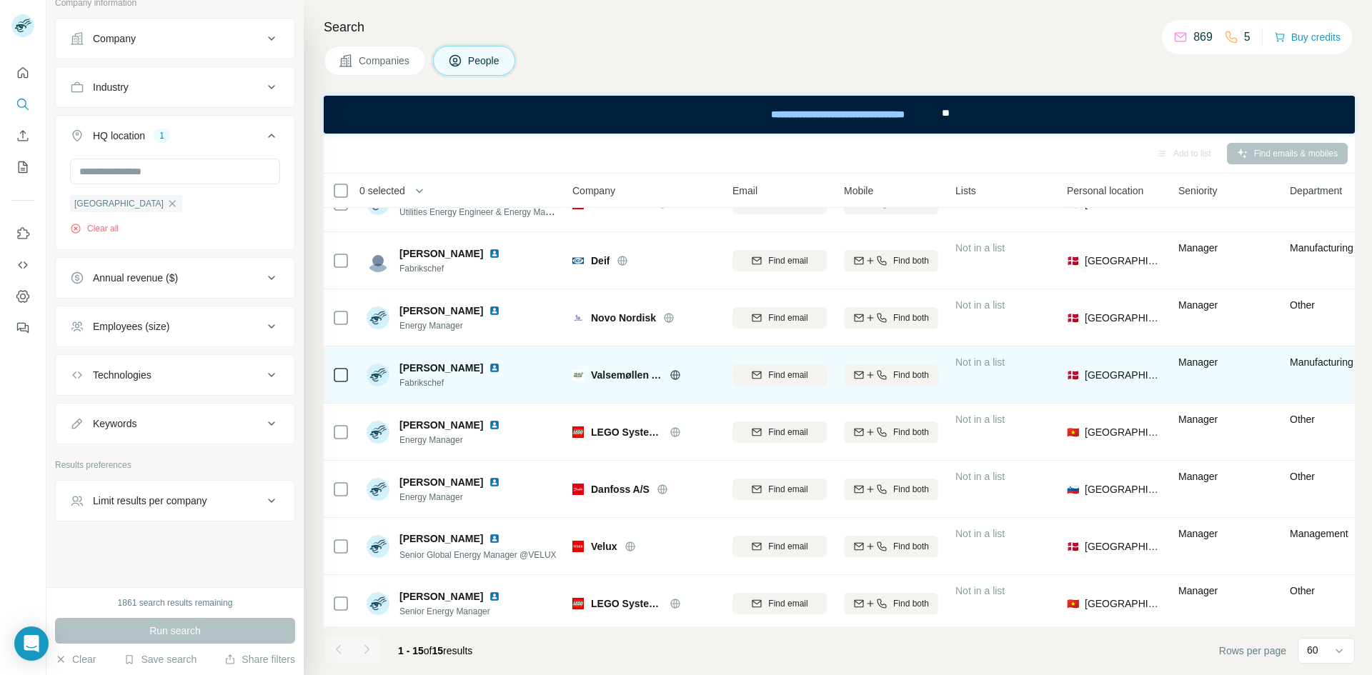
scroll to position [143, 0]
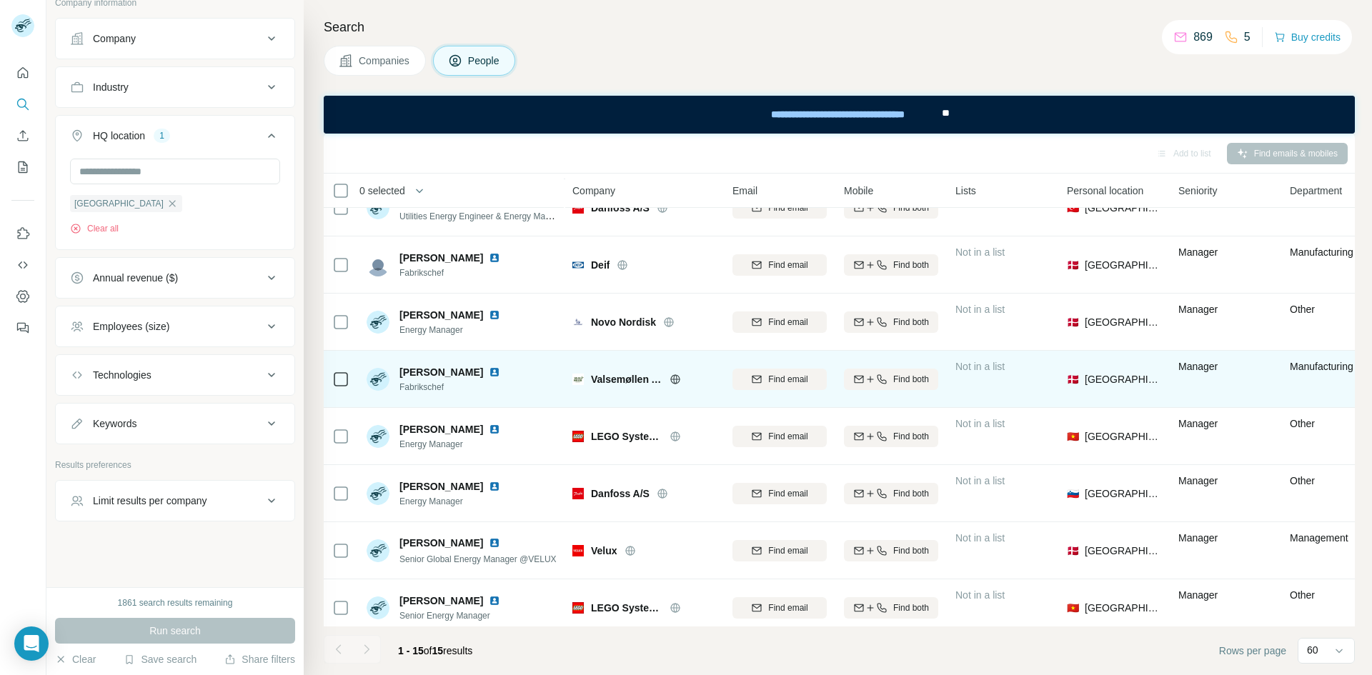
click at [500, 369] on img at bounding box center [494, 372] width 11 height 11
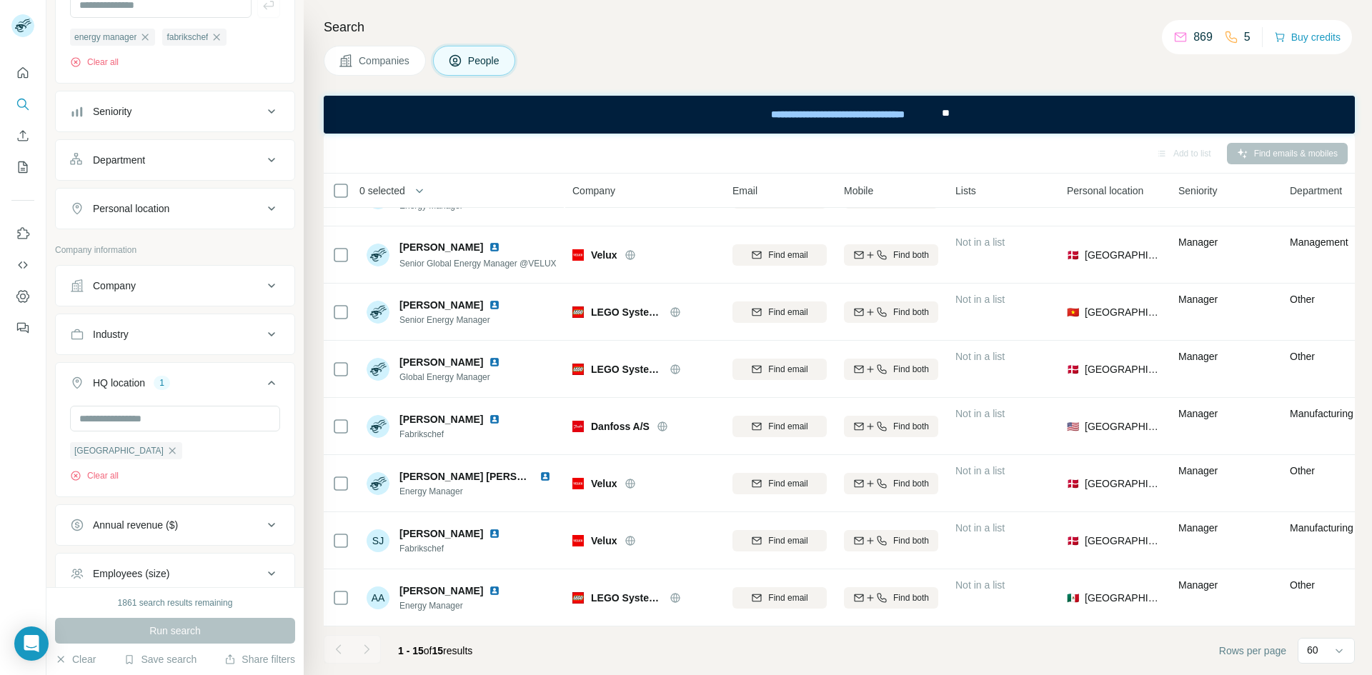
scroll to position [214, 0]
